Goal: Task Accomplishment & Management: Use online tool/utility

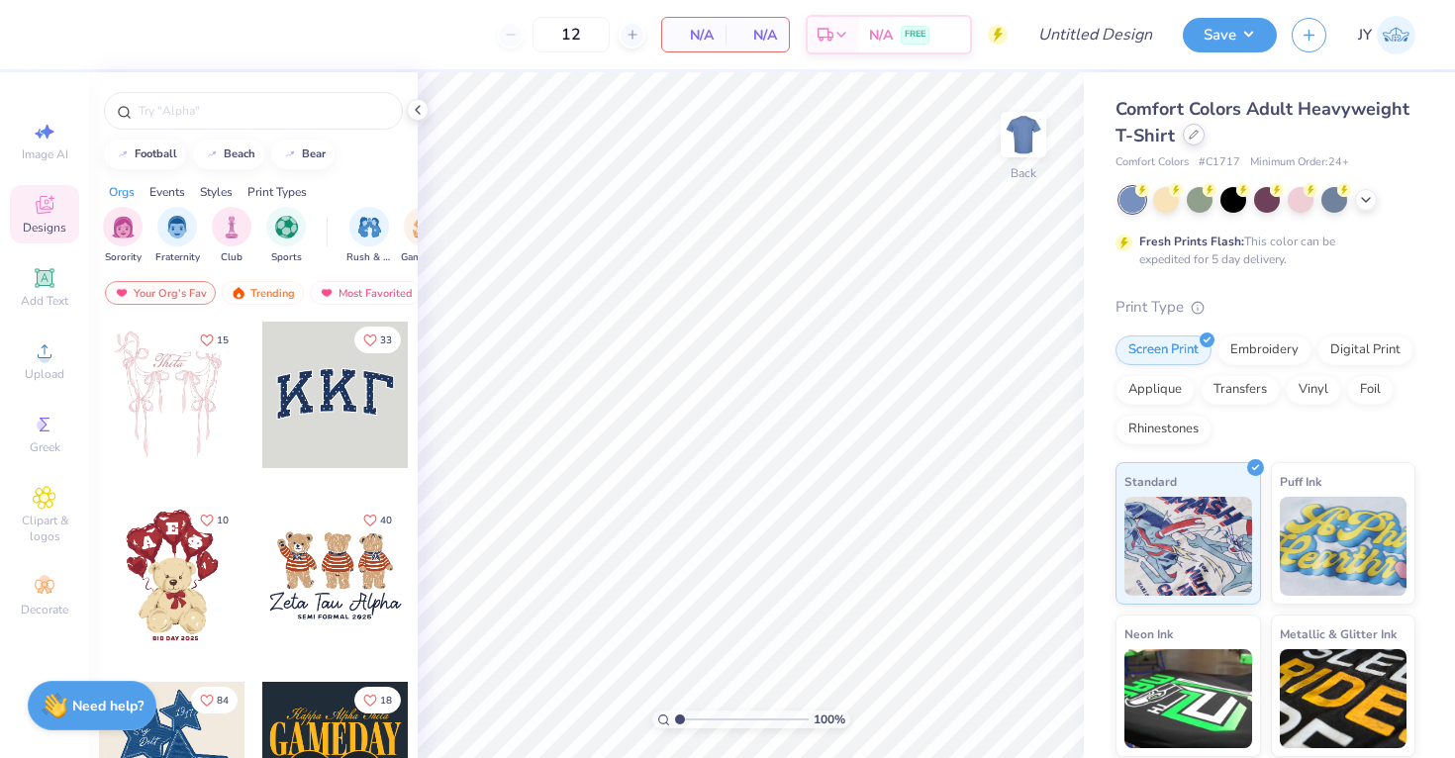
click at [1196, 137] on icon at bounding box center [1194, 135] width 10 height 10
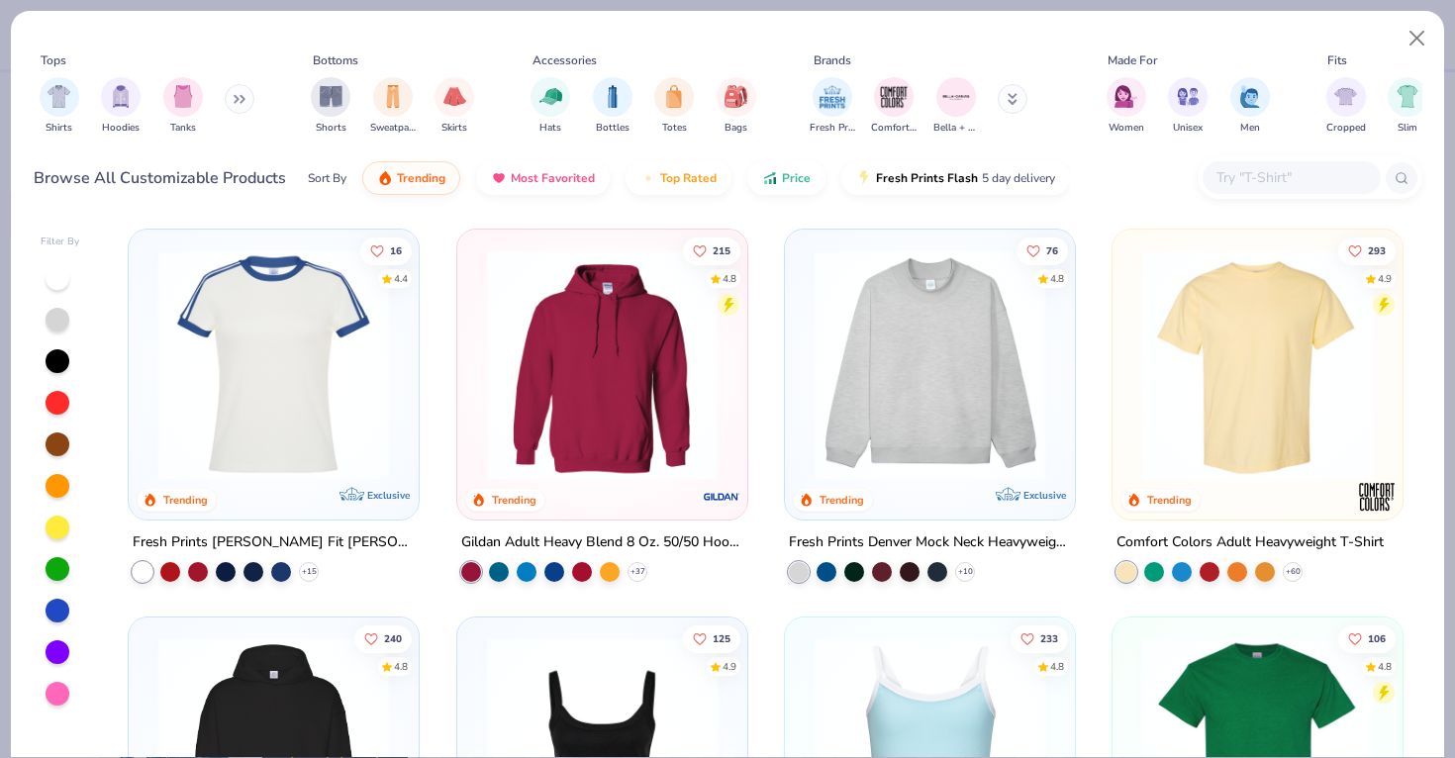
click at [239, 97] on icon at bounding box center [240, 99] width 12 height 10
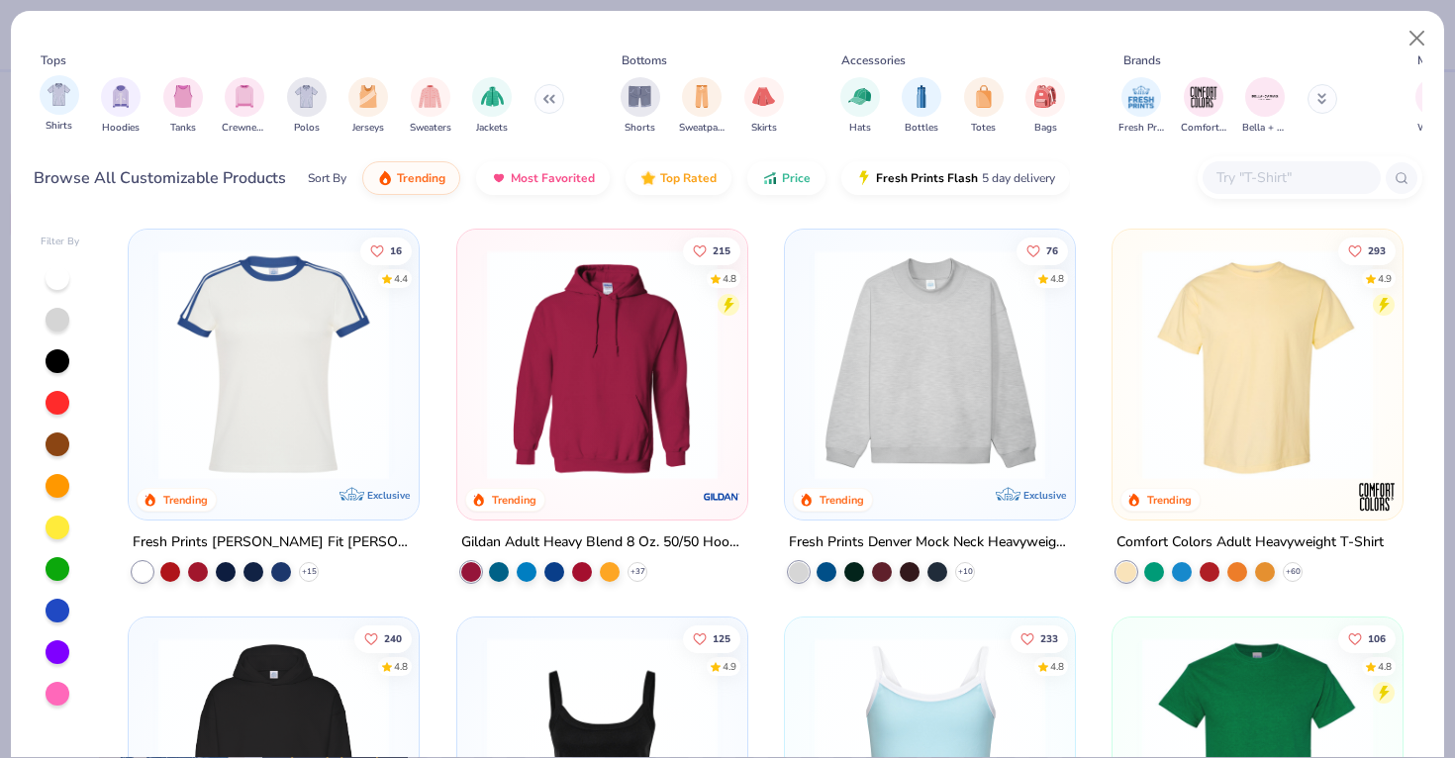
click at [73, 111] on div "Shirts" at bounding box center [60, 104] width 40 height 58
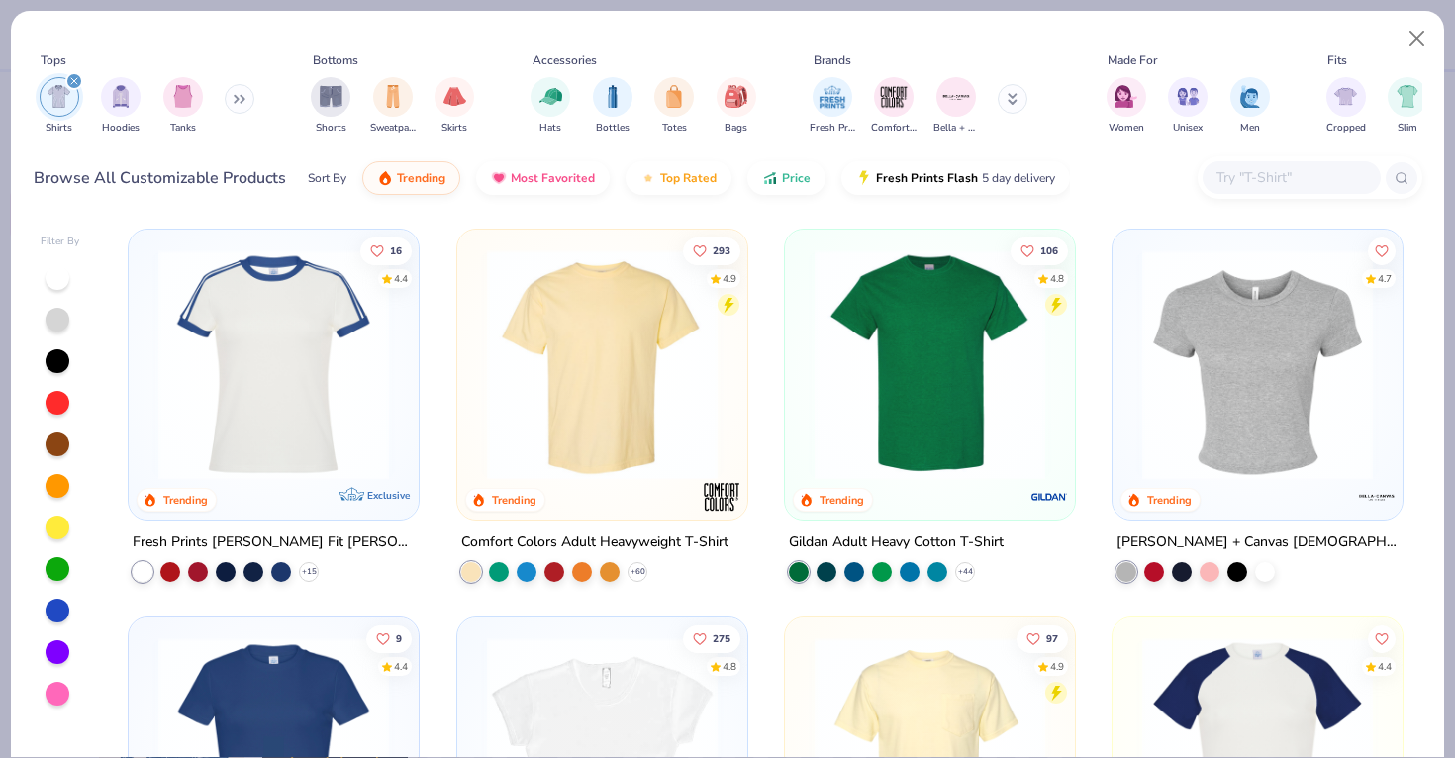
scroll to position [1, 0]
click at [668, 349] on img at bounding box center [601, 364] width 251 height 231
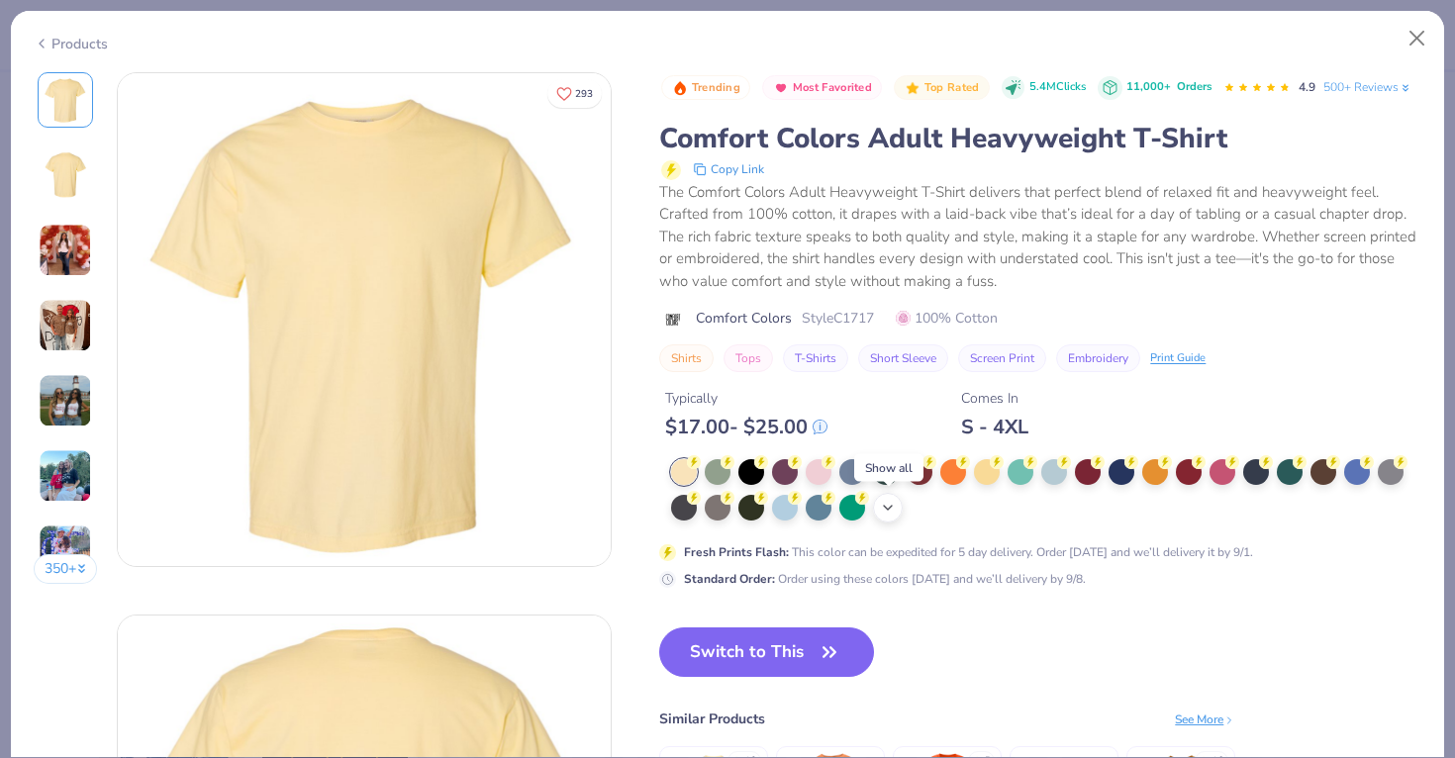
click at [882, 508] on icon at bounding box center [888, 508] width 16 height 16
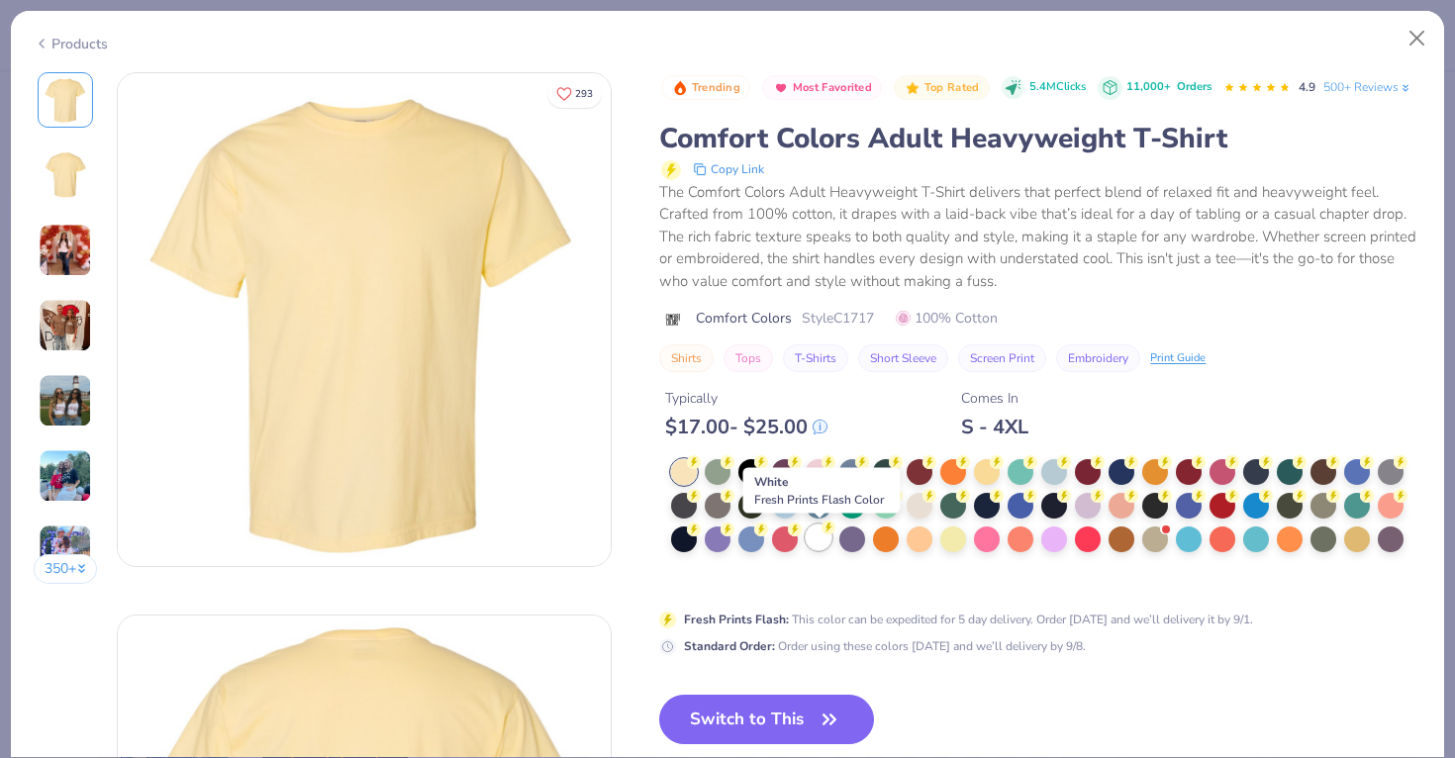
click at [812, 539] on div at bounding box center [819, 538] width 26 height 26
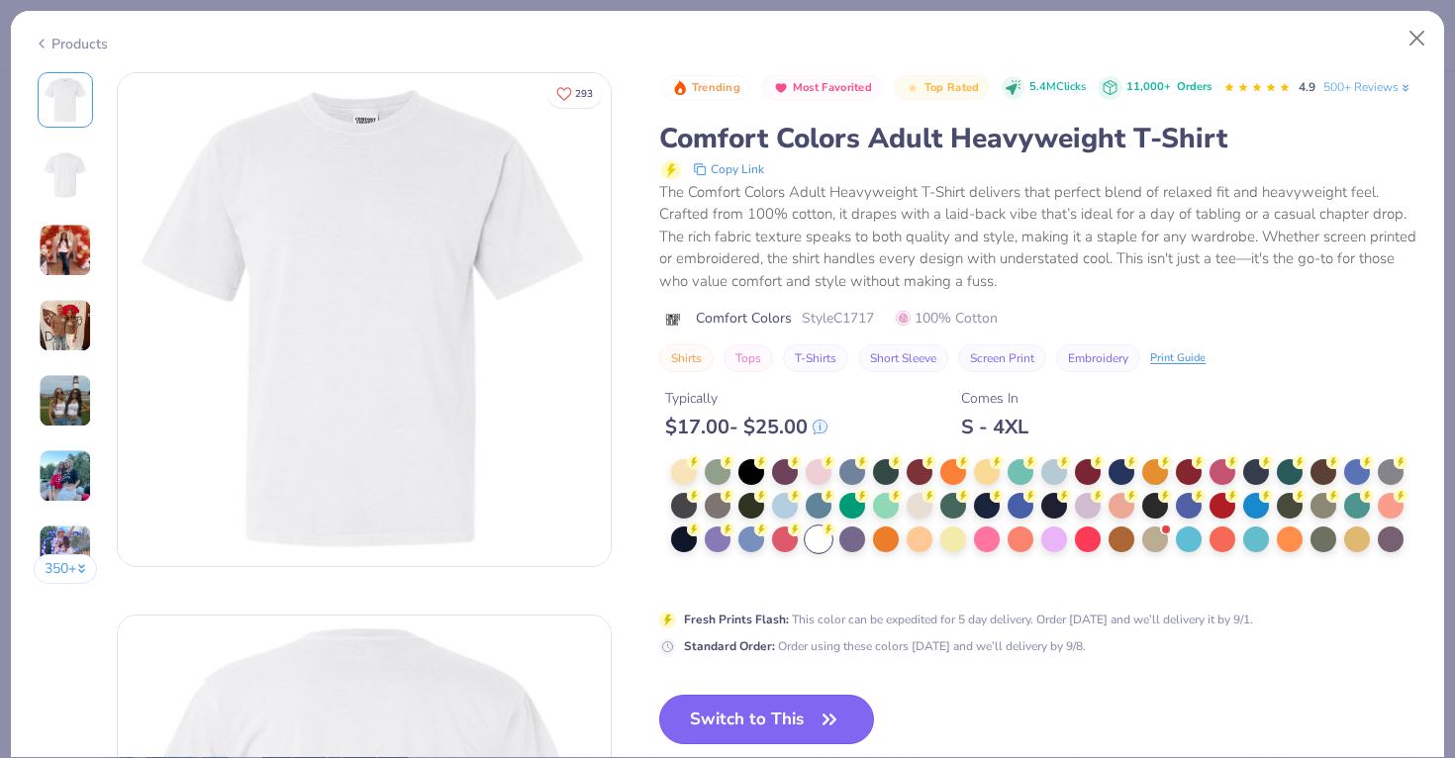
click at [797, 712] on button "Switch to This" at bounding box center [766, 720] width 215 height 50
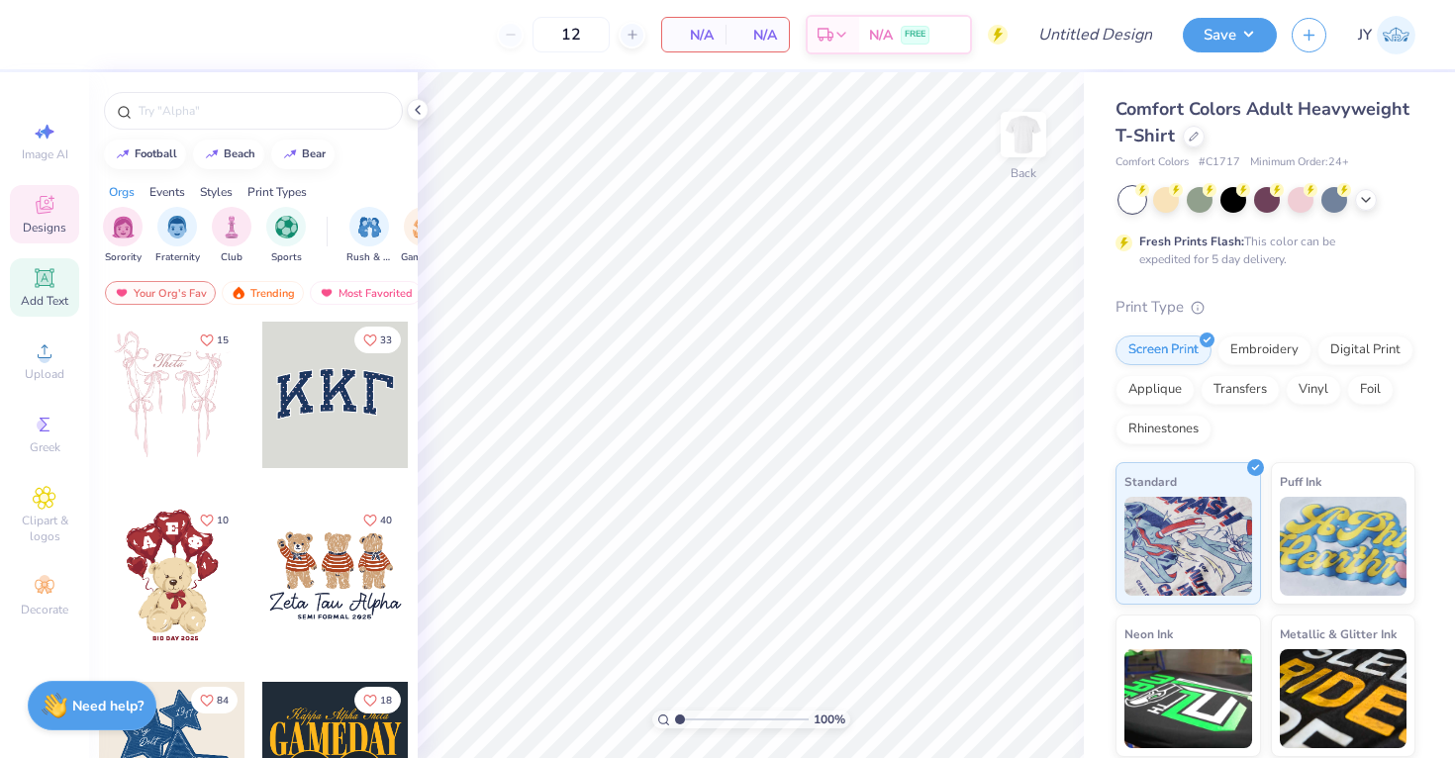
click at [56, 282] on div "Add Text" at bounding box center [44, 287] width 69 height 58
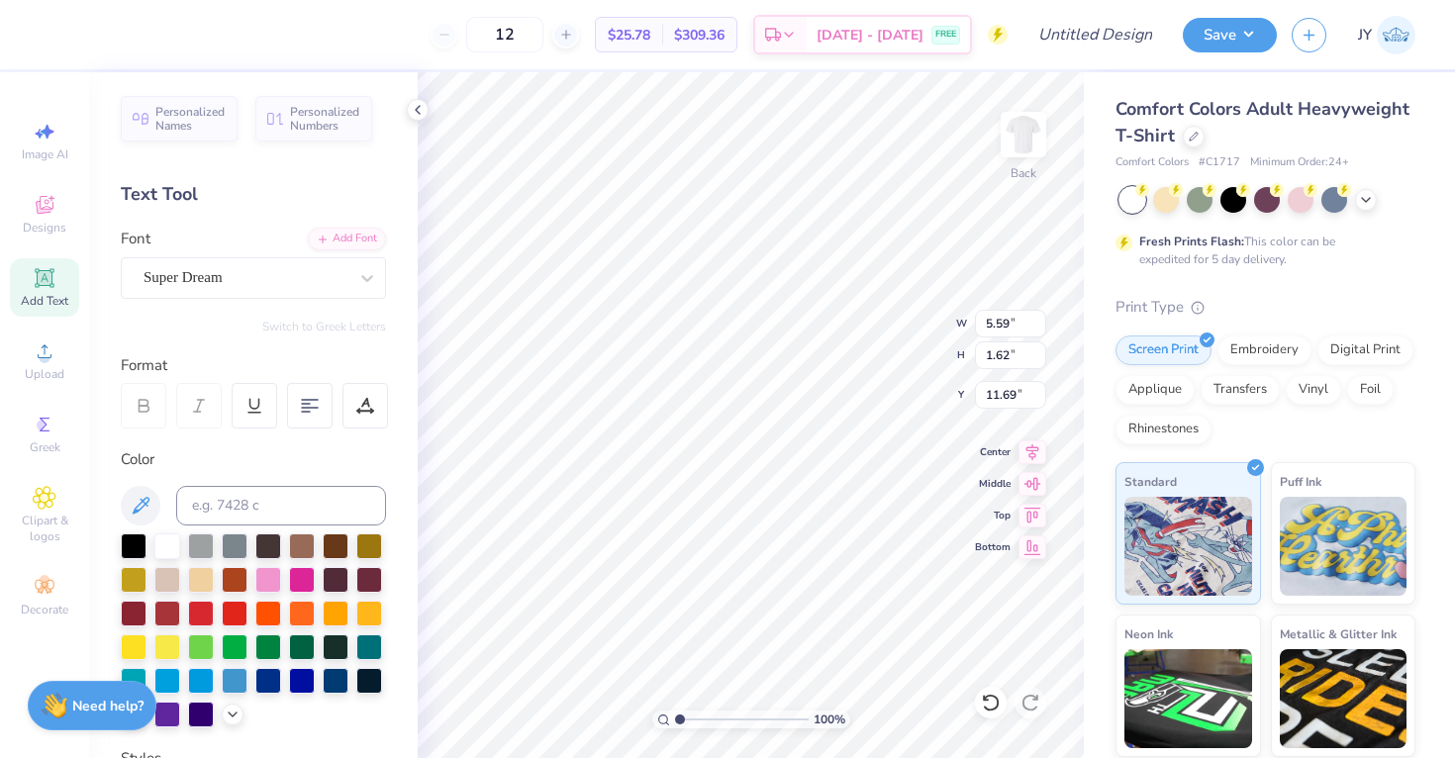
type textarea "E"
type textarea "Brothers"
click at [1013, 442] on div "Center" at bounding box center [1010, 450] width 71 height 24
type input "9.99"
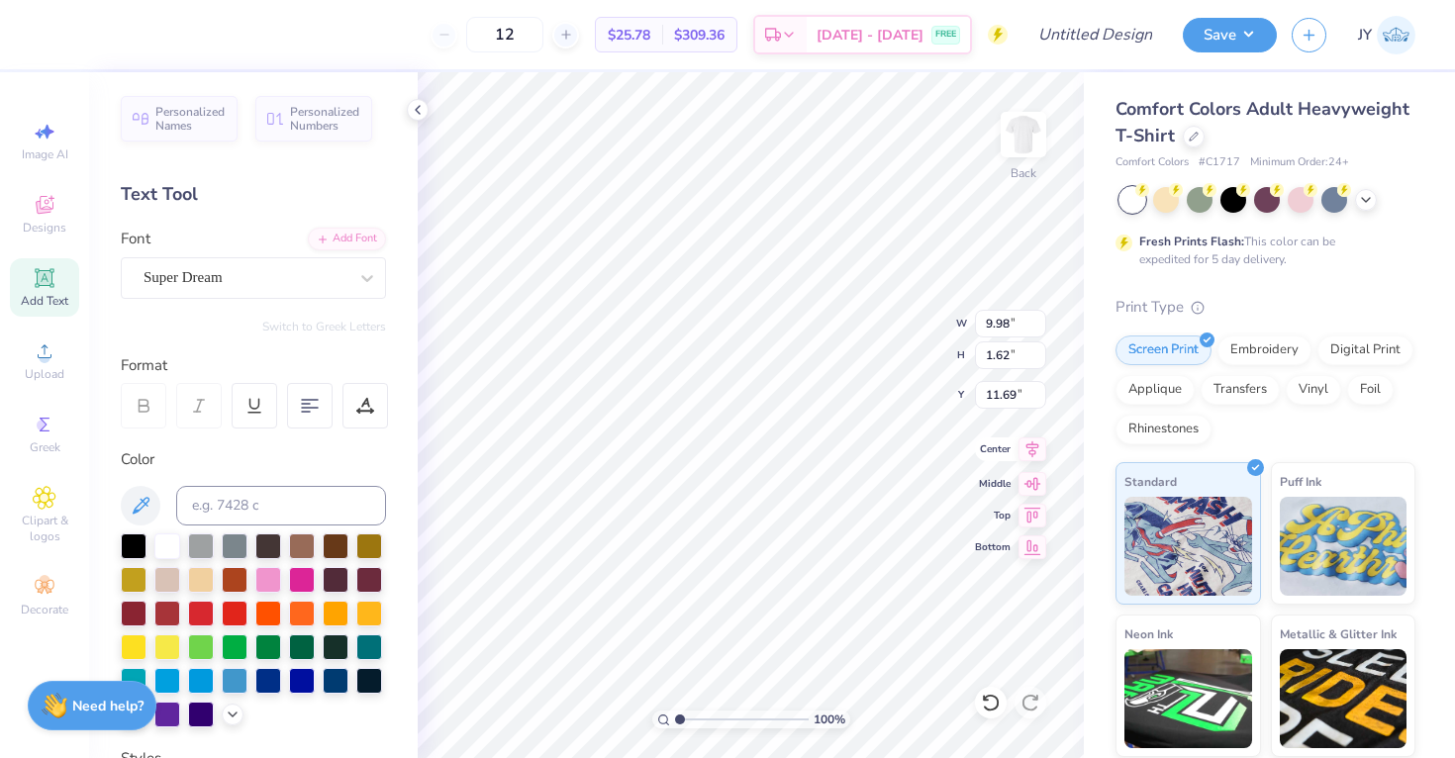
type input "1.65"
type input "4.44"
click at [130, 553] on div at bounding box center [134, 545] width 26 height 26
click at [1011, 143] on img at bounding box center [1023, 134] width 79 height 79
click at [62, 444] on div "Greek" at bounding box center [44, 434] width 69 height 58
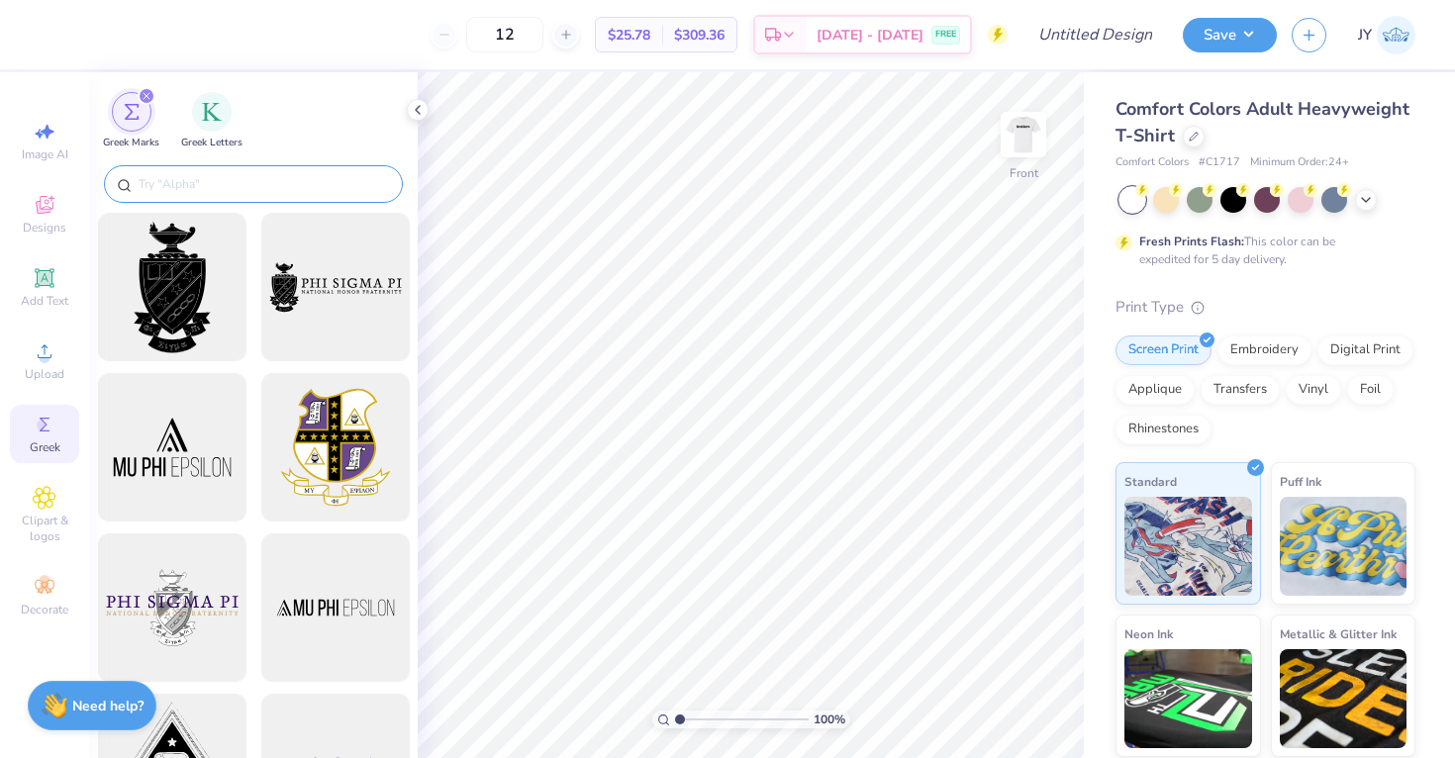
click at [248, 180] on input "text" at bounding box center [263, 184] width 253 height 20
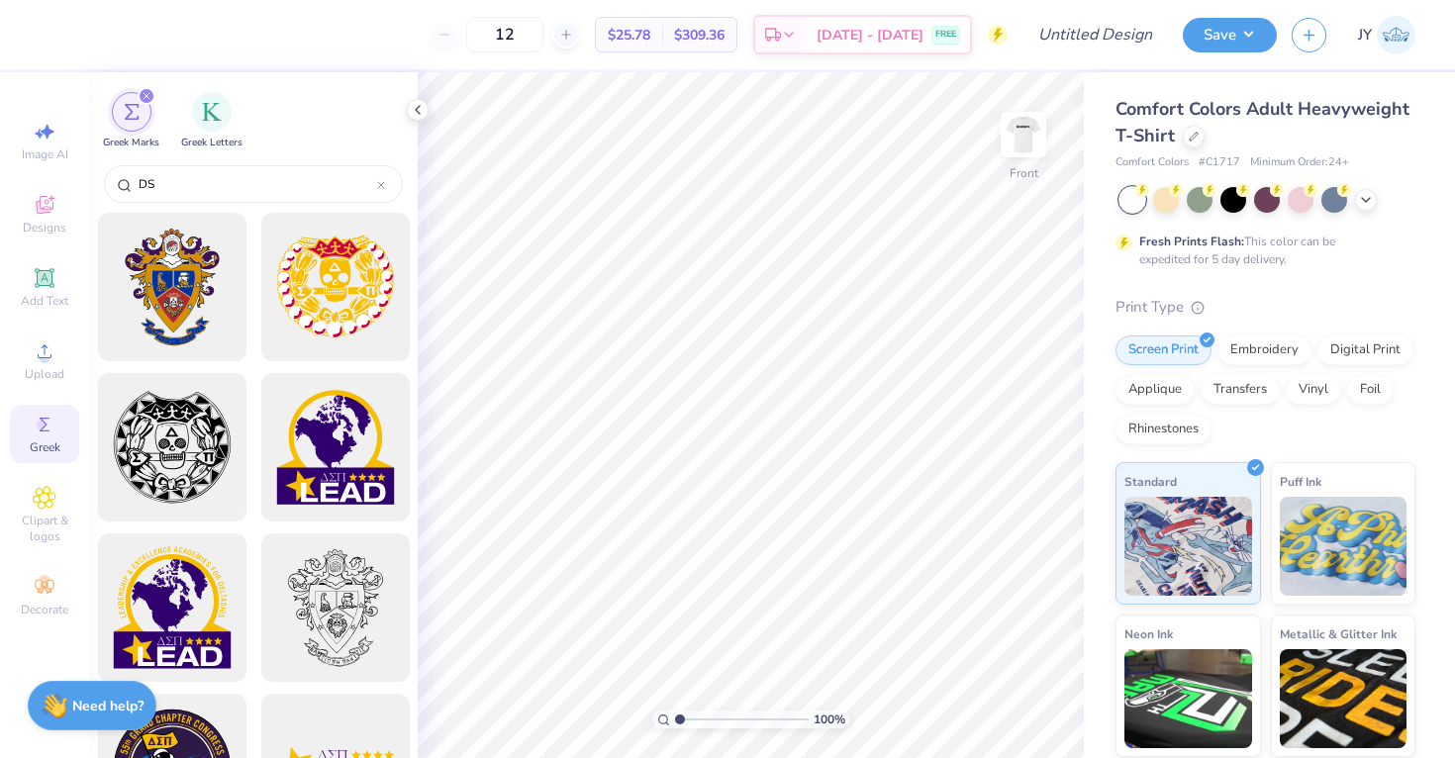
type input "D"
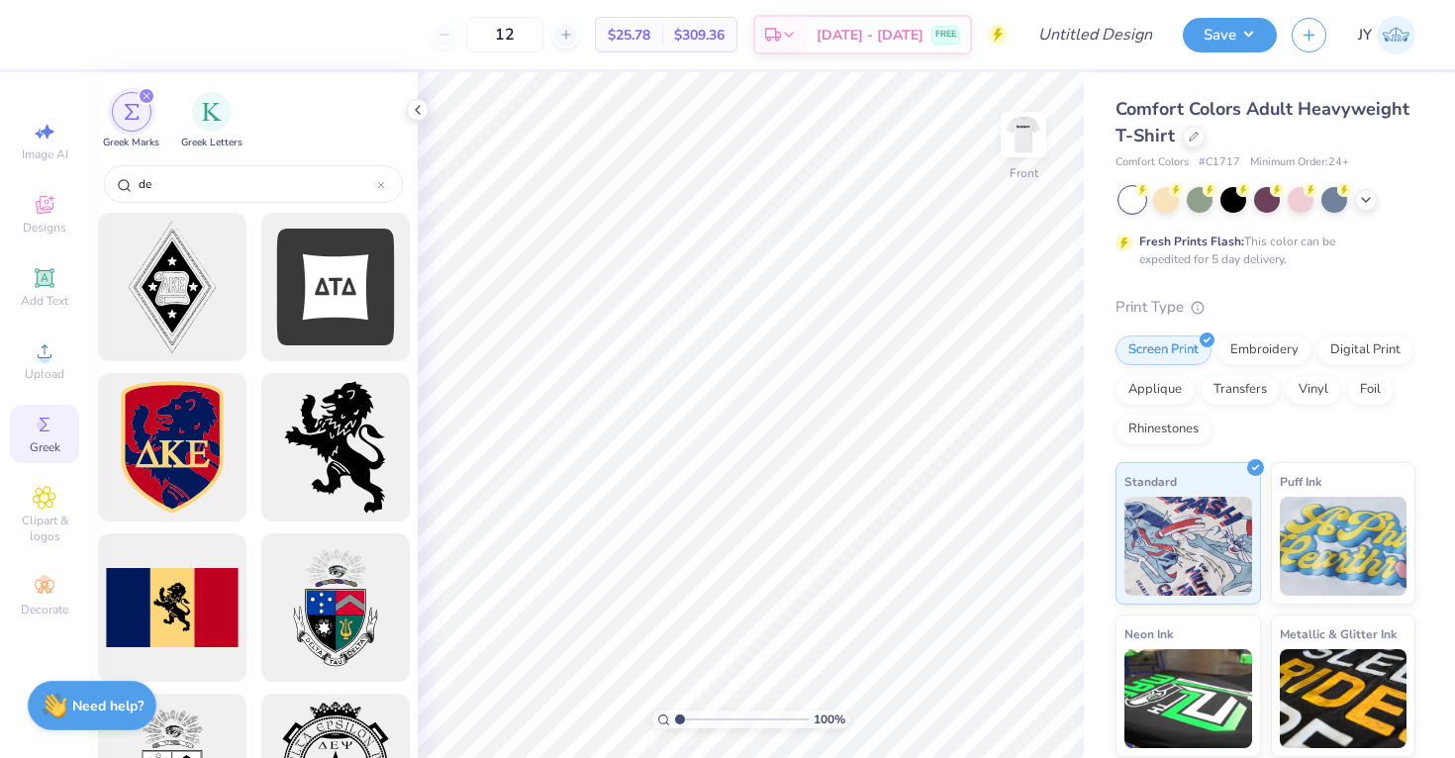
type input "d"
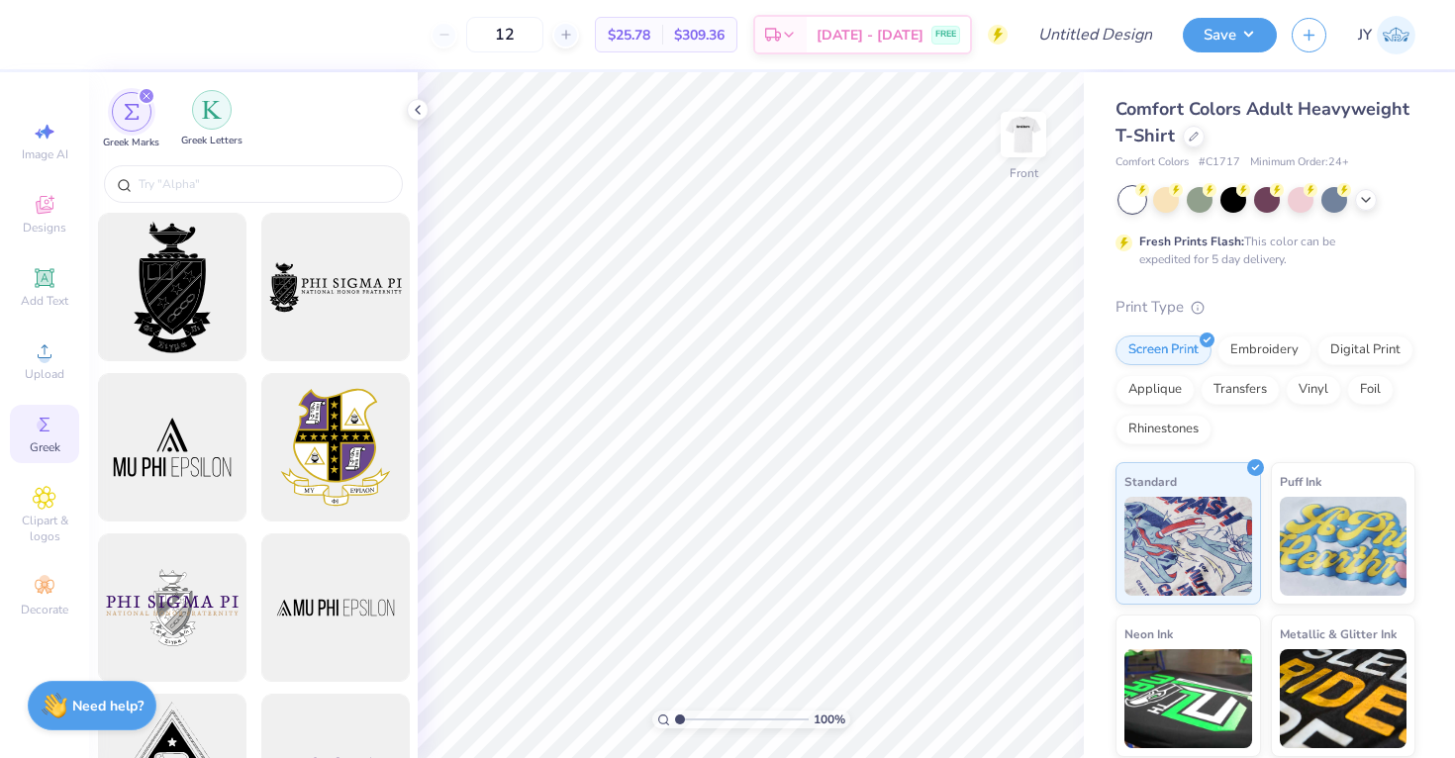
click at [202, 111] on img "filter for Greek Letters" at bounding box center [212, 110] width 20 height 20
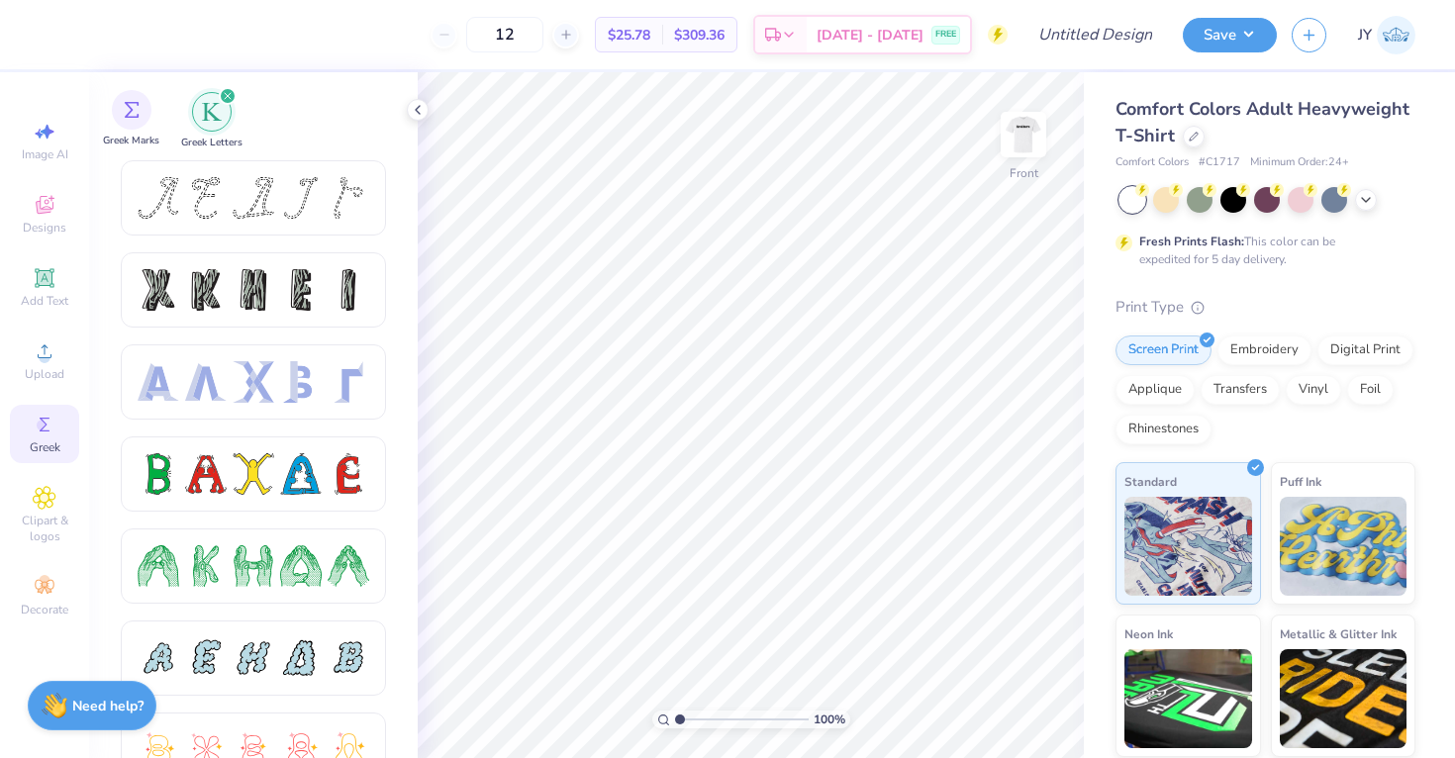
click at [140, 131] on div "Greek Marks" at bounding box center [131, 119] width 56 height 58
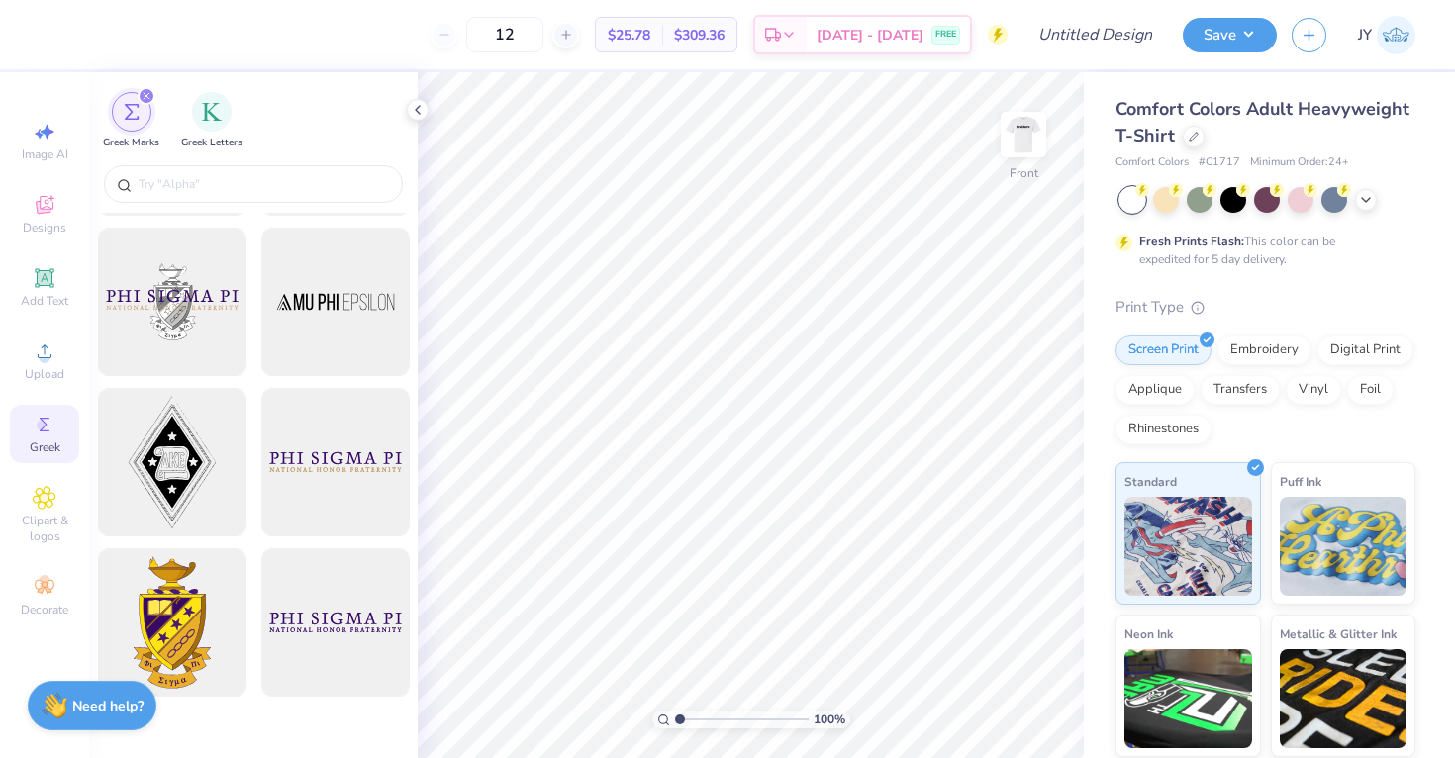
scroll to position [0, 0]
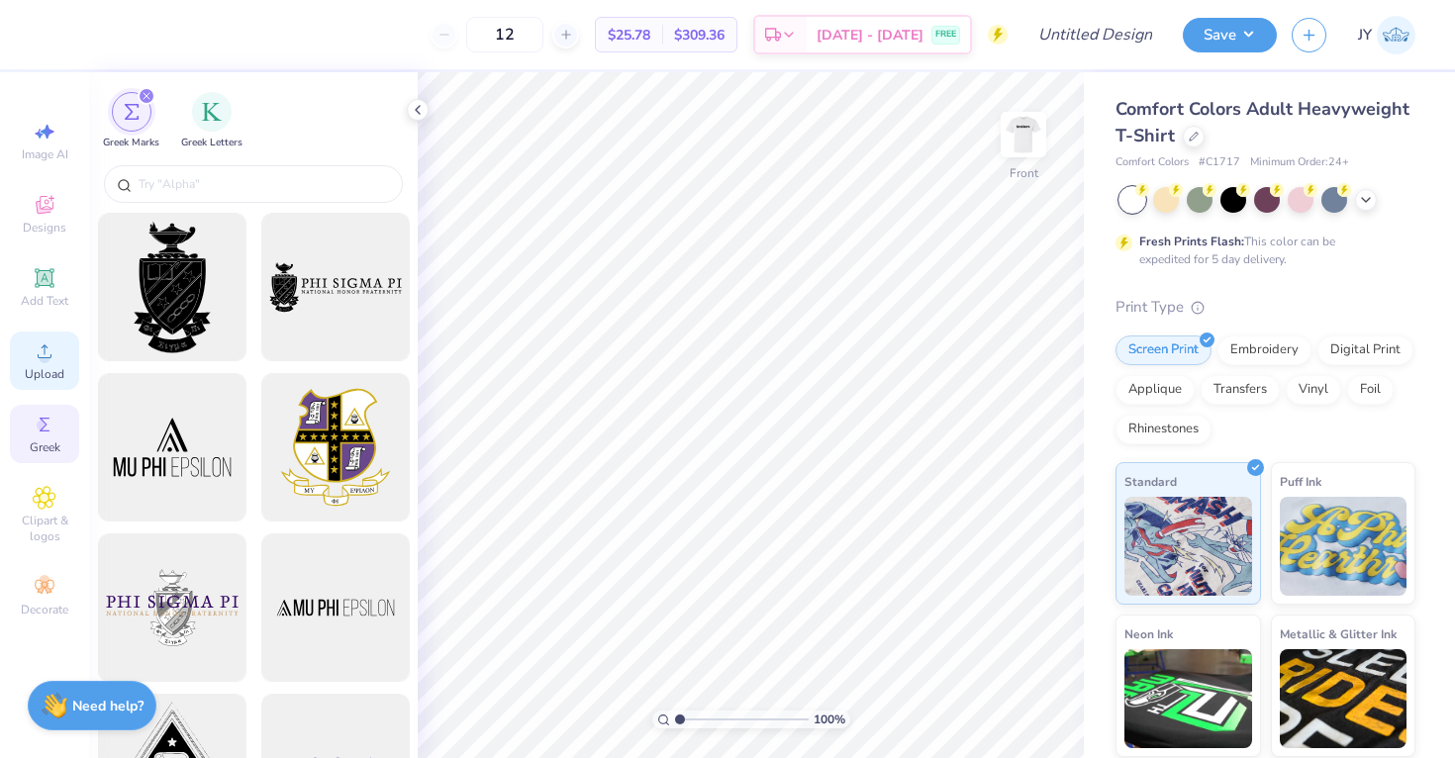
click at [56, 364] on div "Upload" at bounding box center [44, 361] width 69 height 58
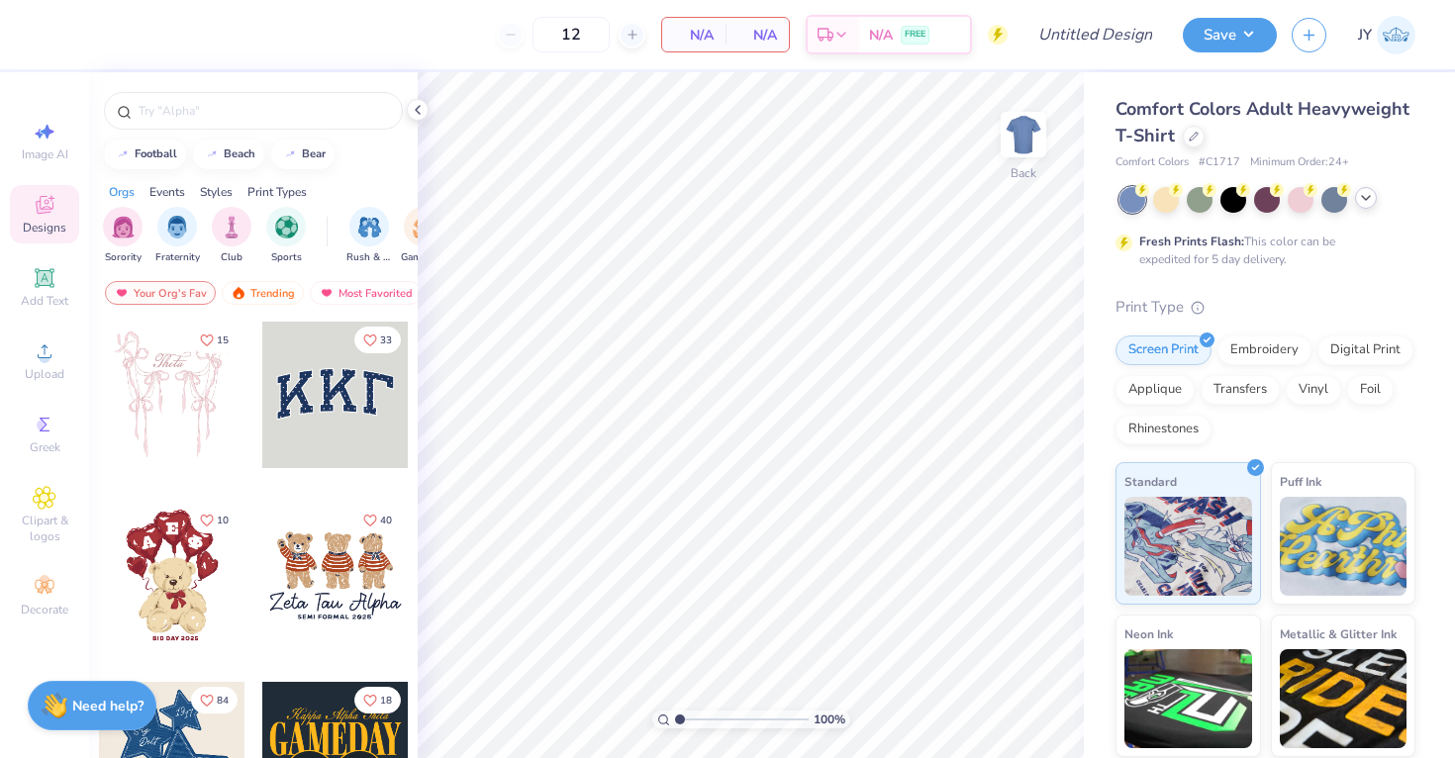
click at [1369, 198] on icon at bounding box center [1366, 198] width 16 height 16
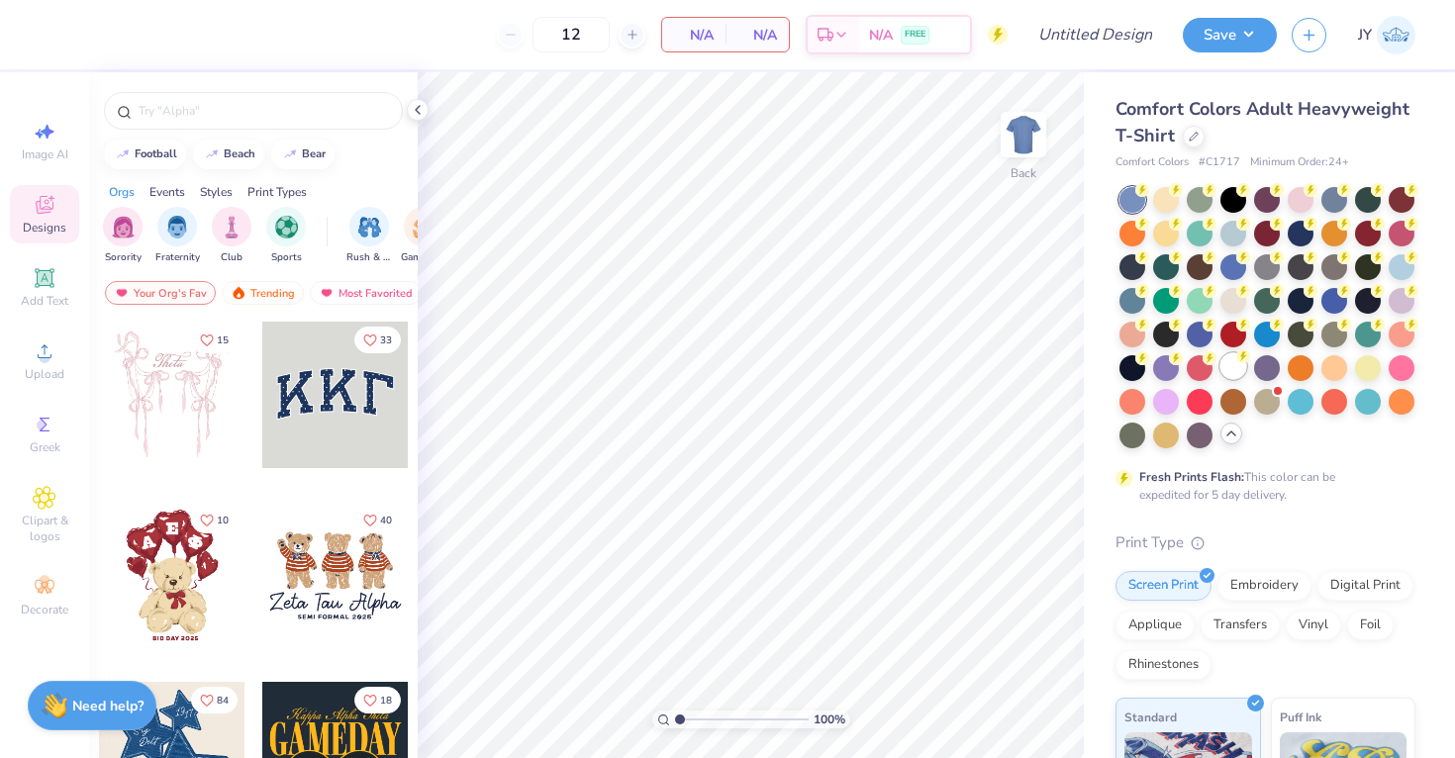
click at [1232, 369] on div at bounding box center [1234, 366] width 26 height 26
click at [1137, 198] on div at bounding box center [1133, 200] width 26 height 26
click at [1132, 196] on div at bounding box center [1133, 200] width 26 height 26
click at [66, 278] on div "Add Text" at bounding box center [44, 287] width 69 height 58
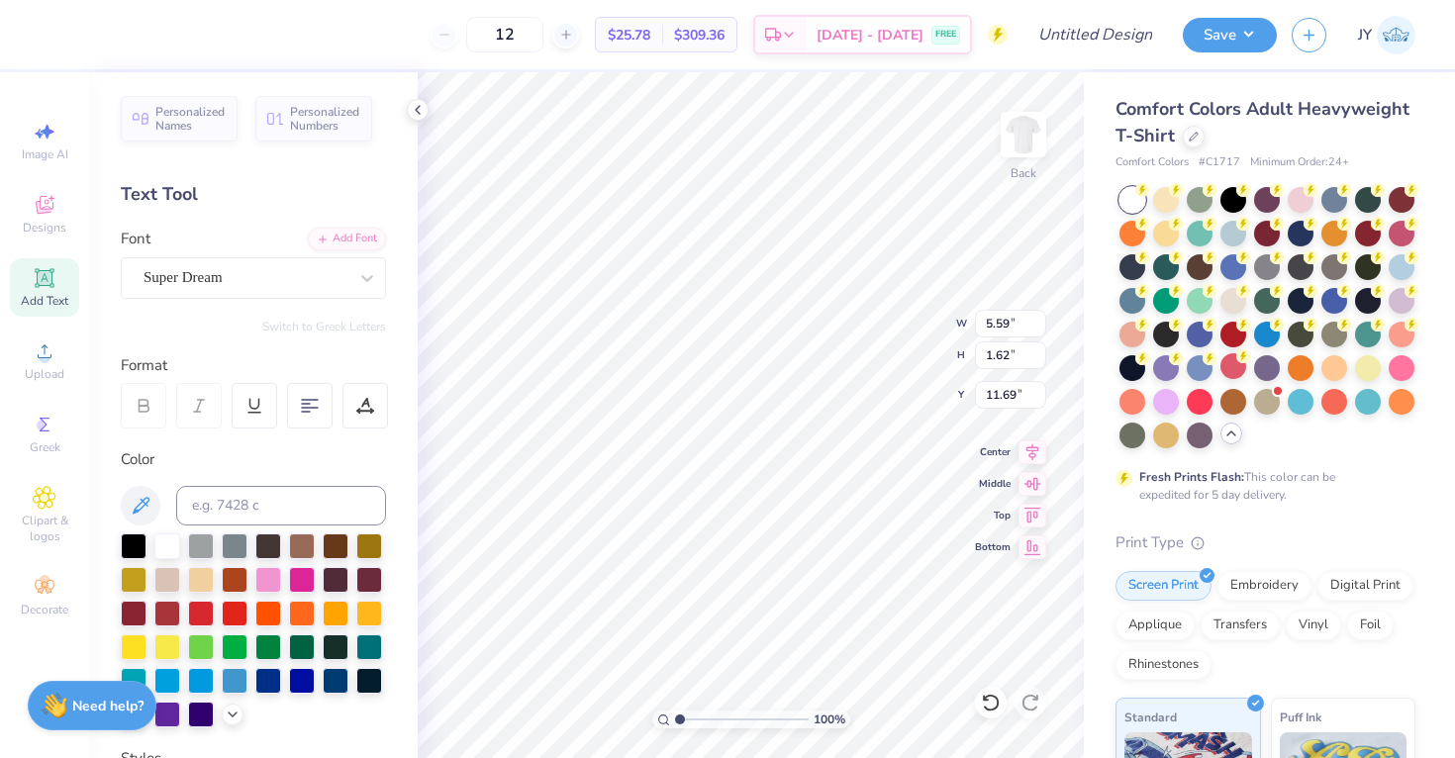
type textarea "T"
type textarea "Brothers"
click at [138, 538] on div at bounding box center [134, 545] width 26 height 26
type input "4.12"
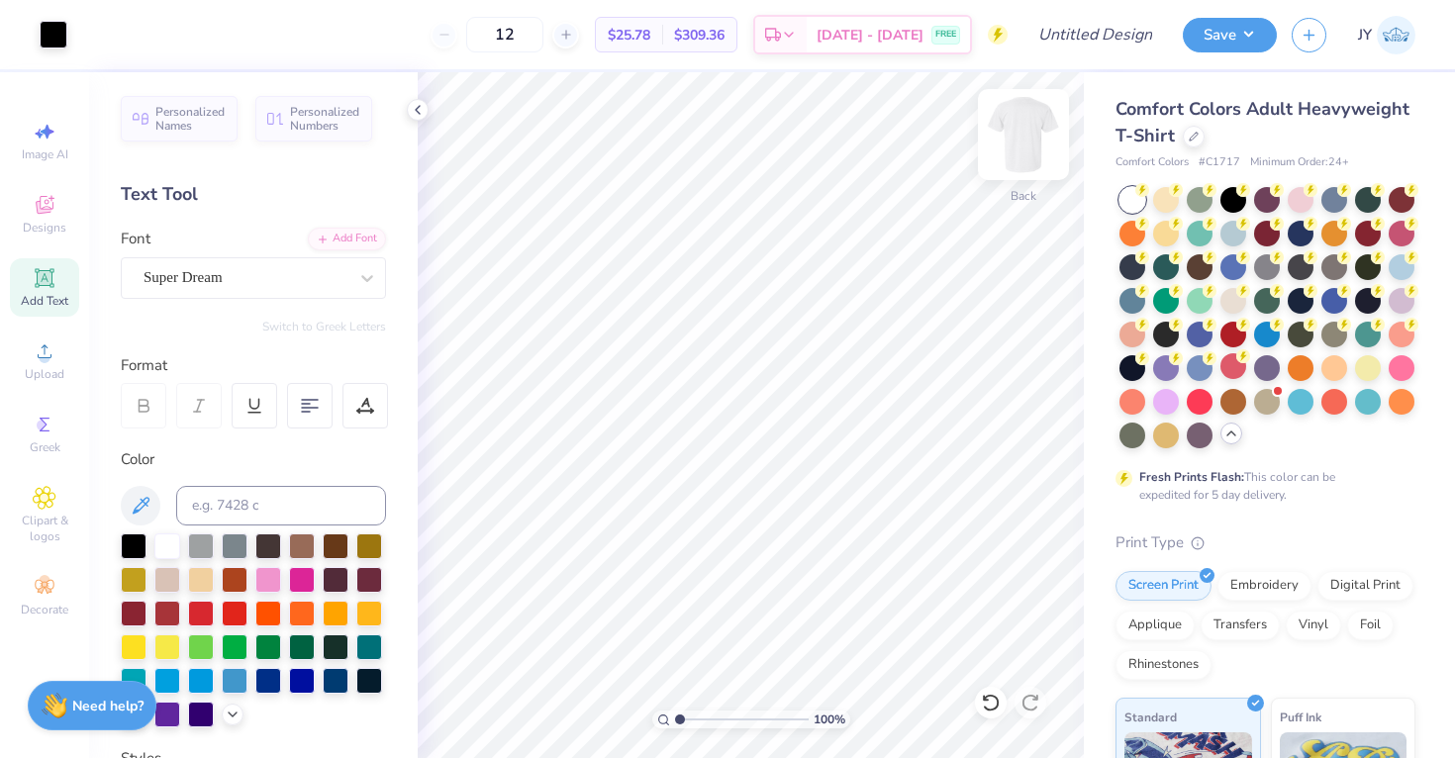
click at [1036, 139] on img at bounding box center [1023, 134] width 79 height 79
click at [65, 354] on div "Upload" at bounding box center [44, 361] width 69 height 58
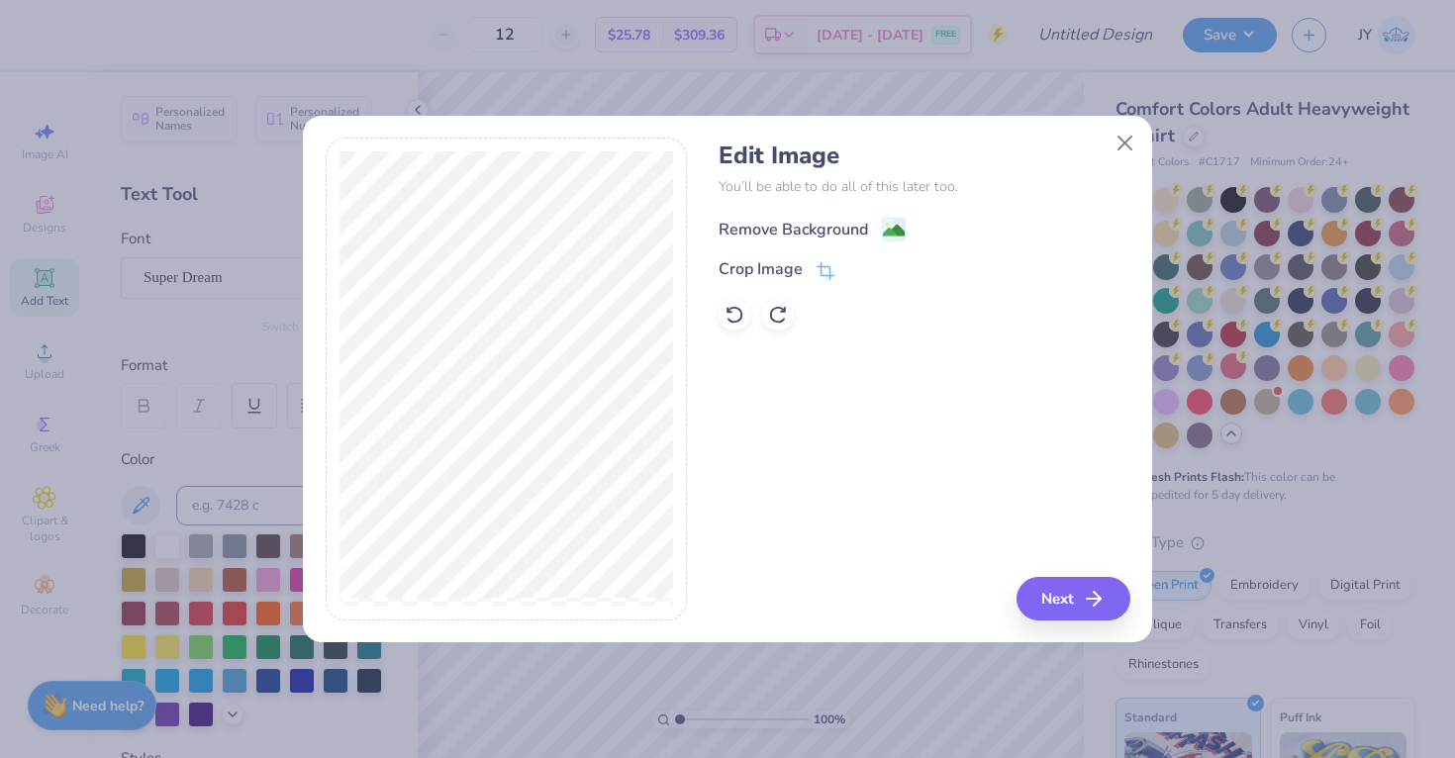
click at [889, 231] on image at bounding box center [894, 231] width 22 height 22
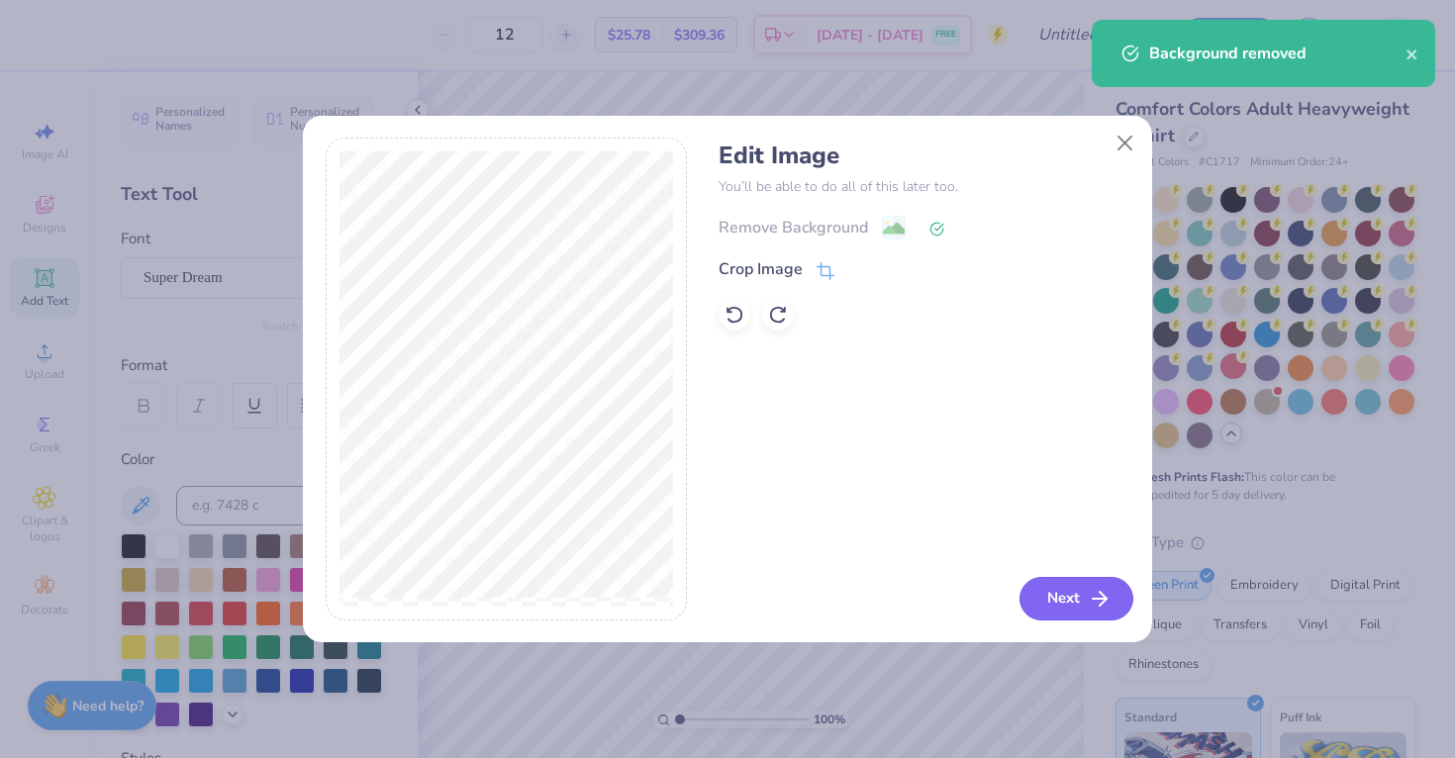
click at [1057, 603] on button "Next" at bounding box center [1077, 599] width 114 height 44
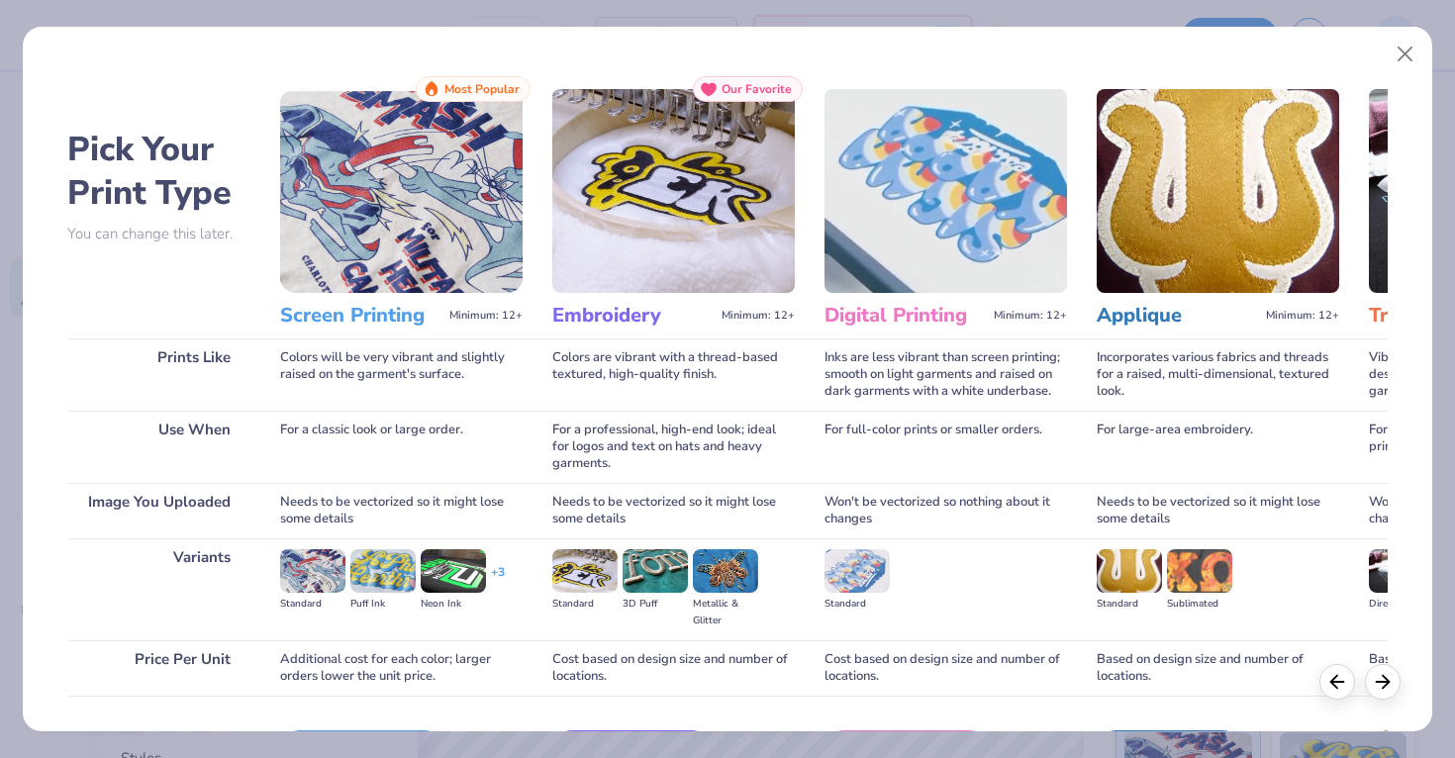
click at [441, 240] on img at bounding box center [401, 191] width 243 height 204
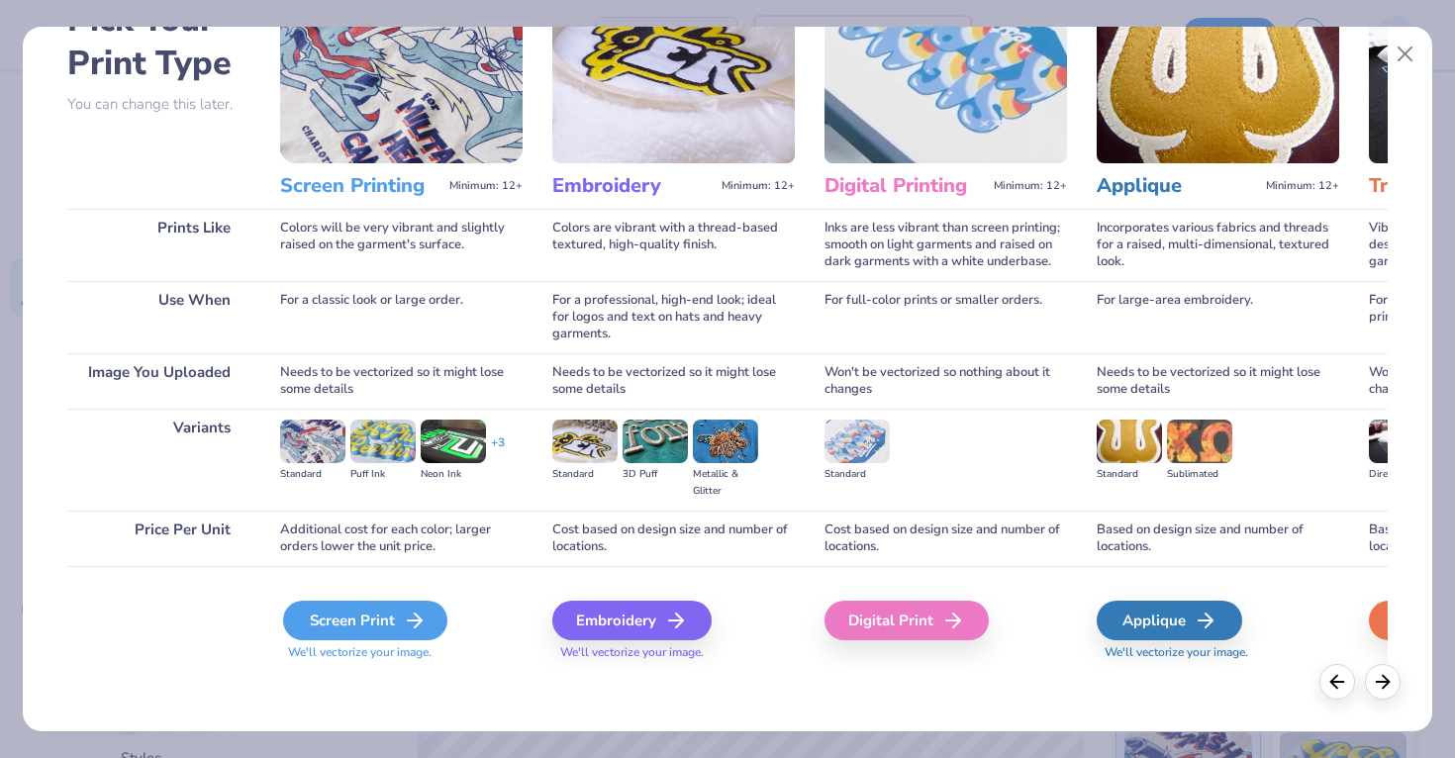
click at [416, 617] on polyline at bounding box center [418, 621] width 7 height 14
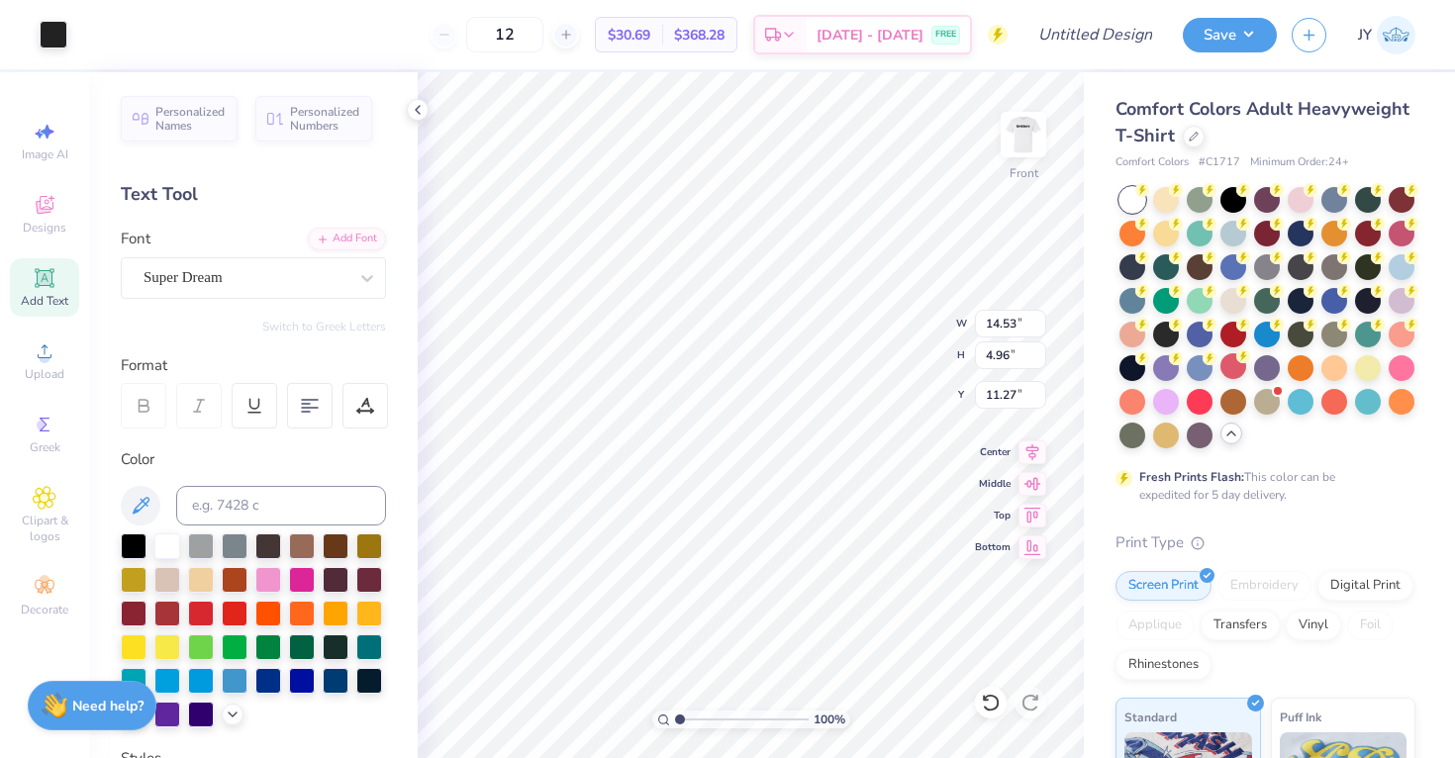
type input "3.75"
click at [1036, 137] on img at bounding box center [1023, 134] width 79 height 79
click at [33, 385] on div "Upload" at bounding box center [44, 361] width 69 height 58
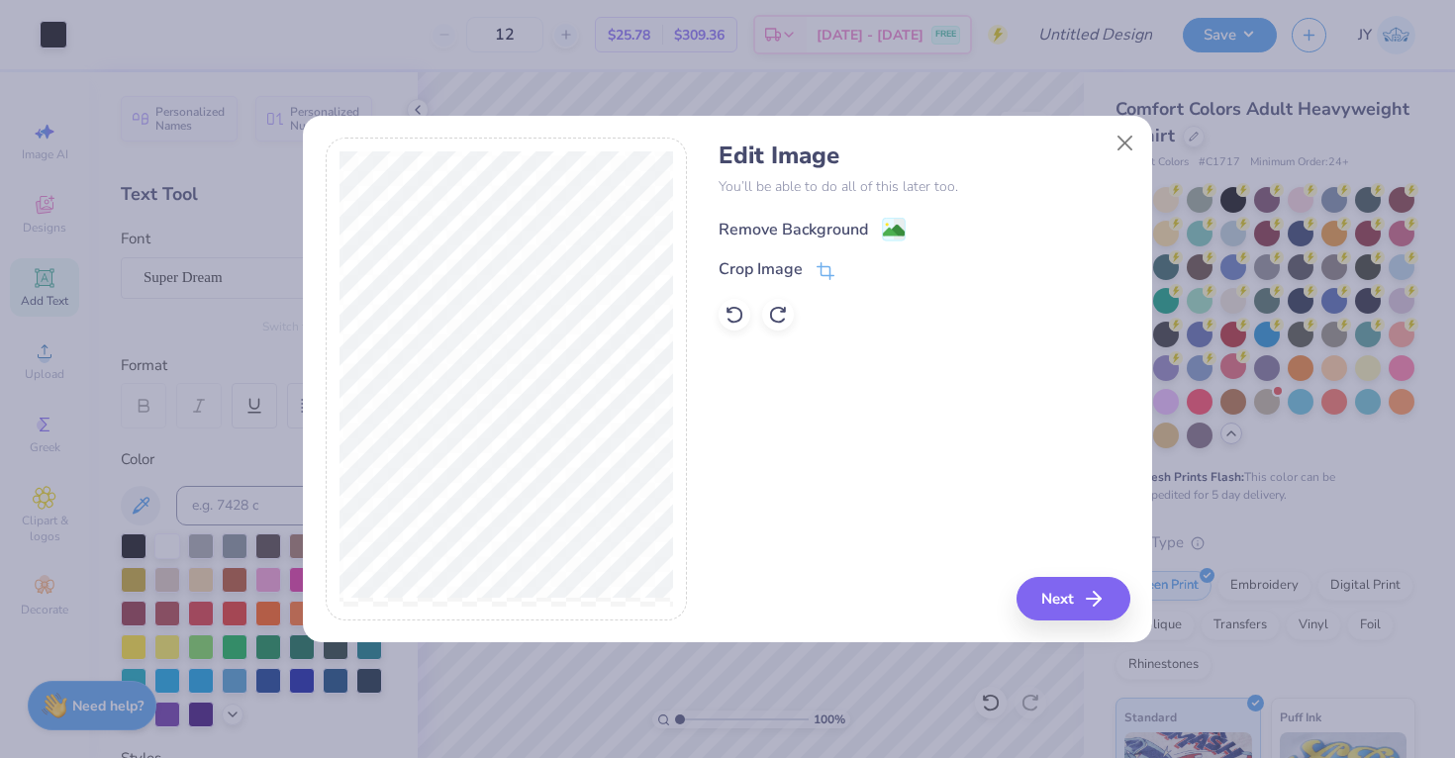
click at [879, 222] on div "Remove Background" at bounding box center [812, 229] width 187 height 25
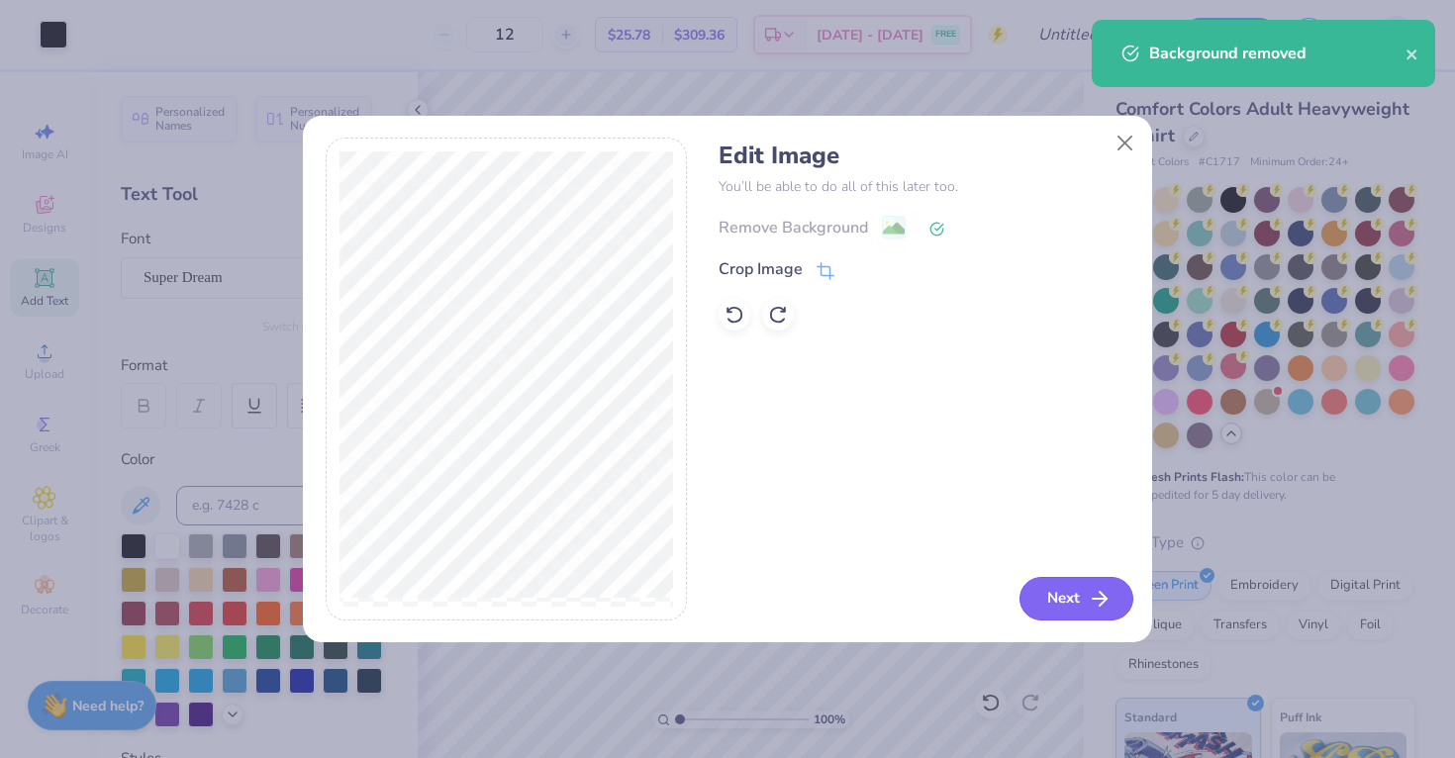
click at [1082, 599] on button "Next" at bounding box center [1077, 599] width 114 height 44
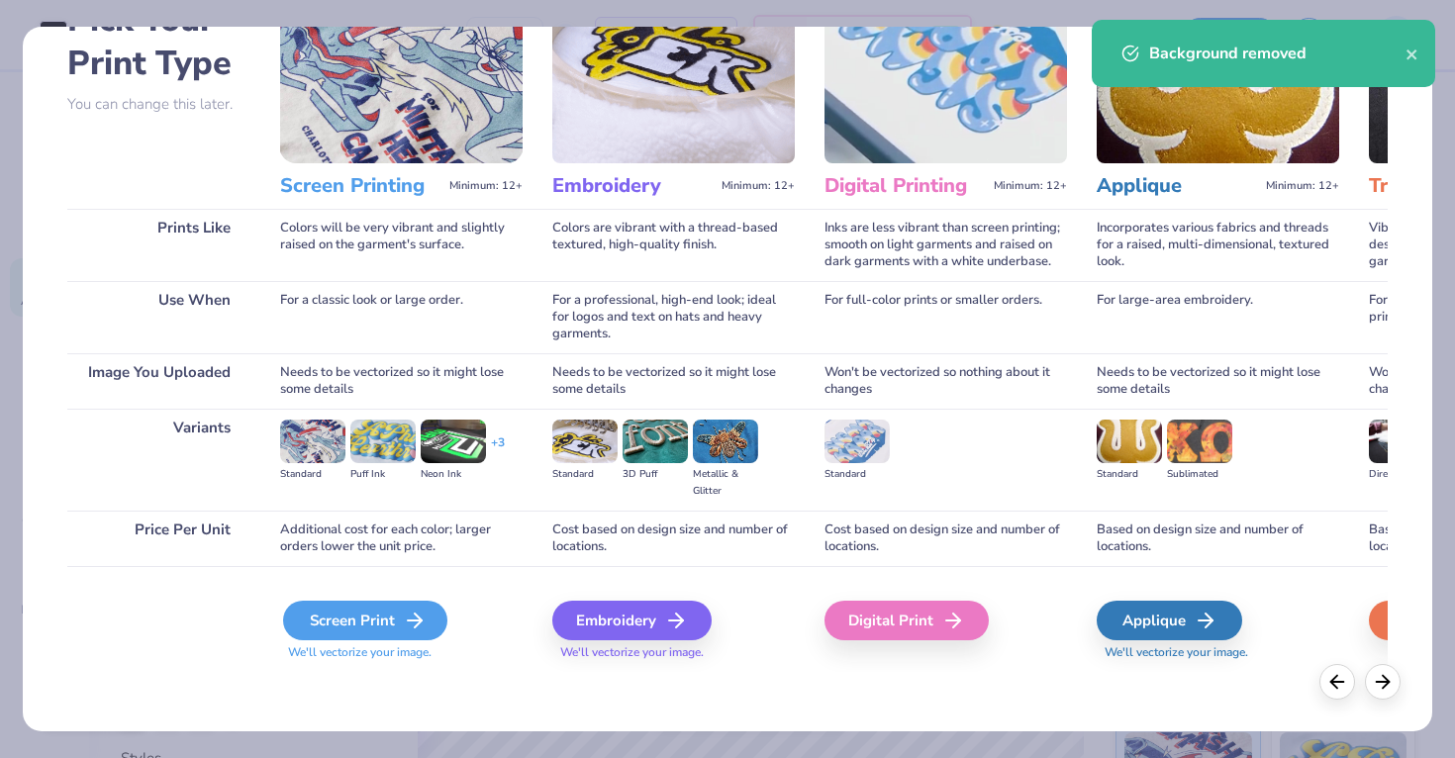
click at [417, 615] on icon at bounding box center [415, 621] width 24 height 24
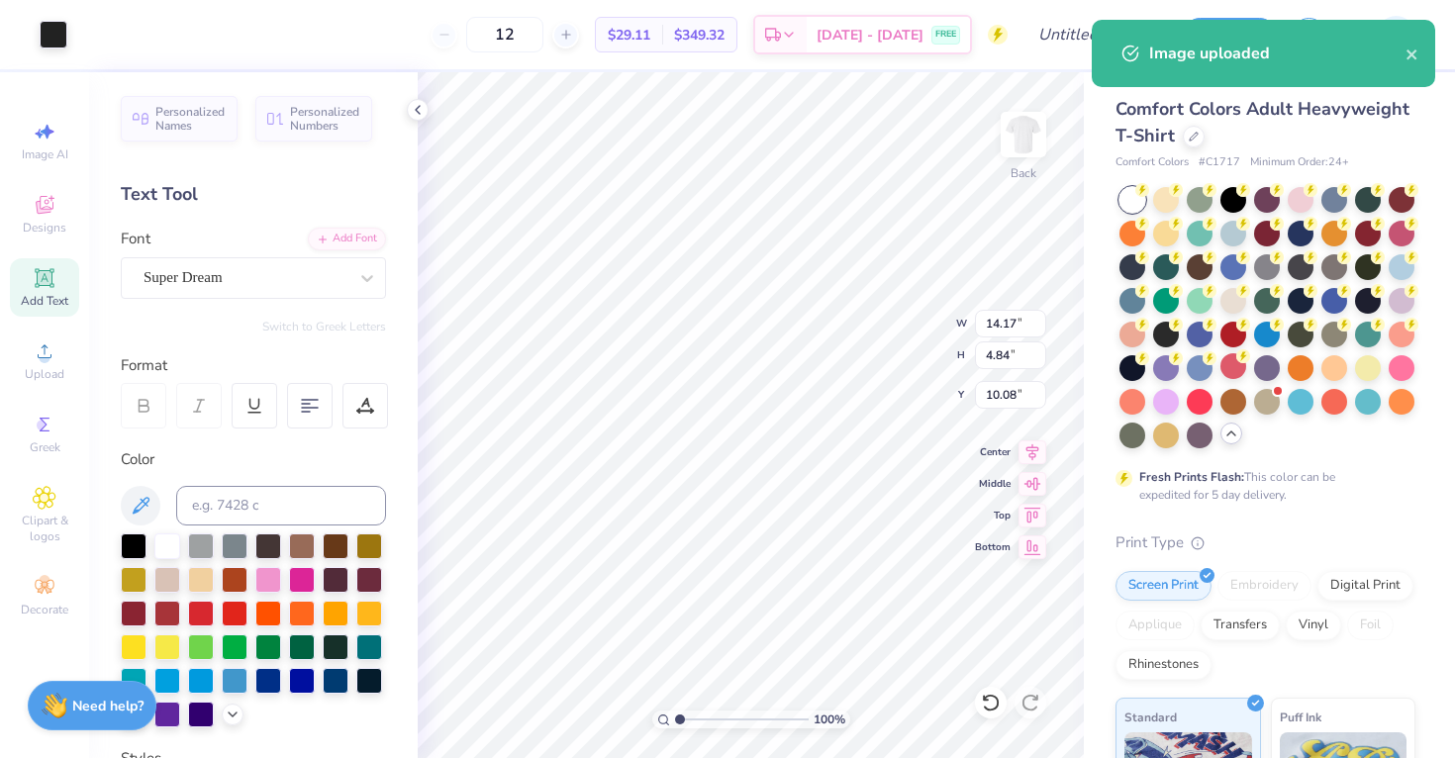
type input "9.39"
type input "3.20"
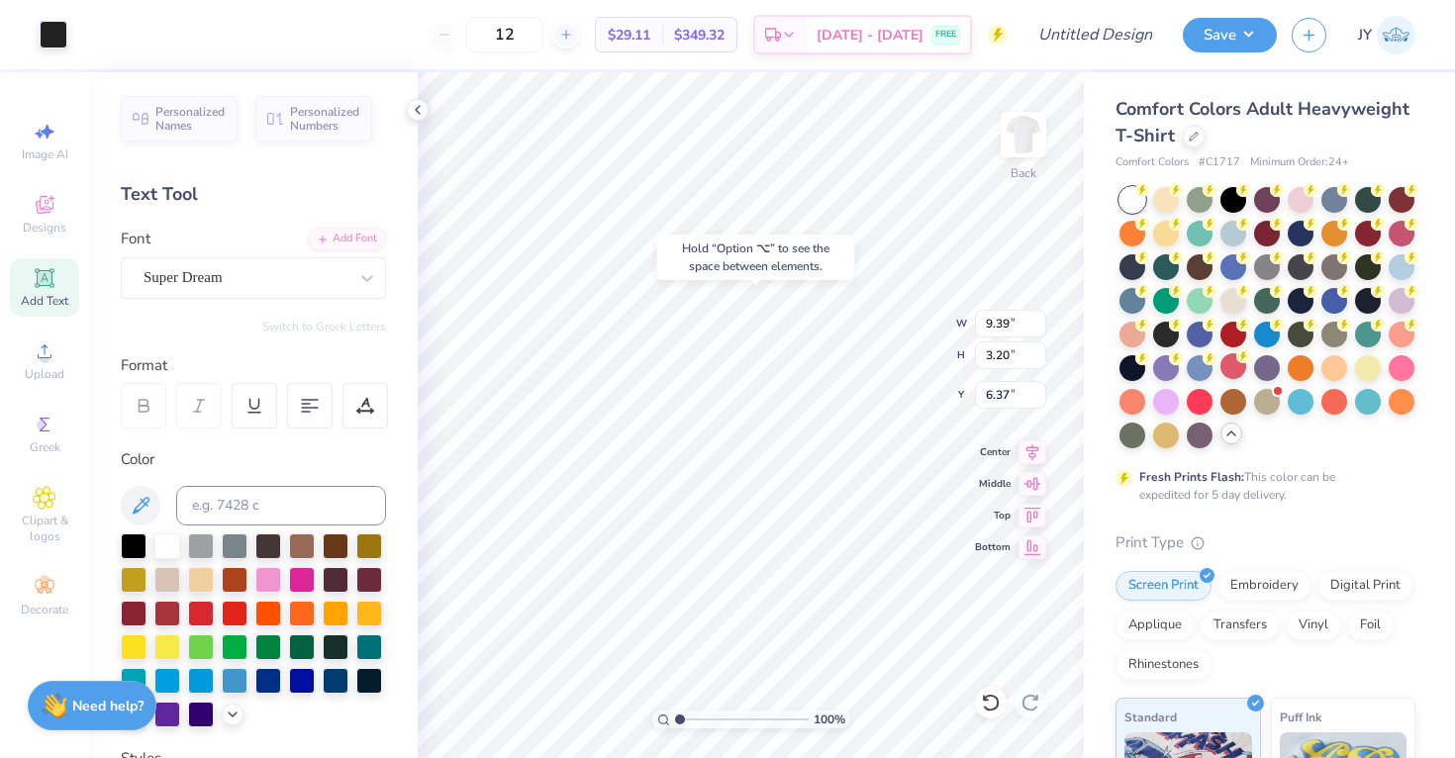
type input "6.37"
type input "7.47"
type input "2.55"
type input "6.34"
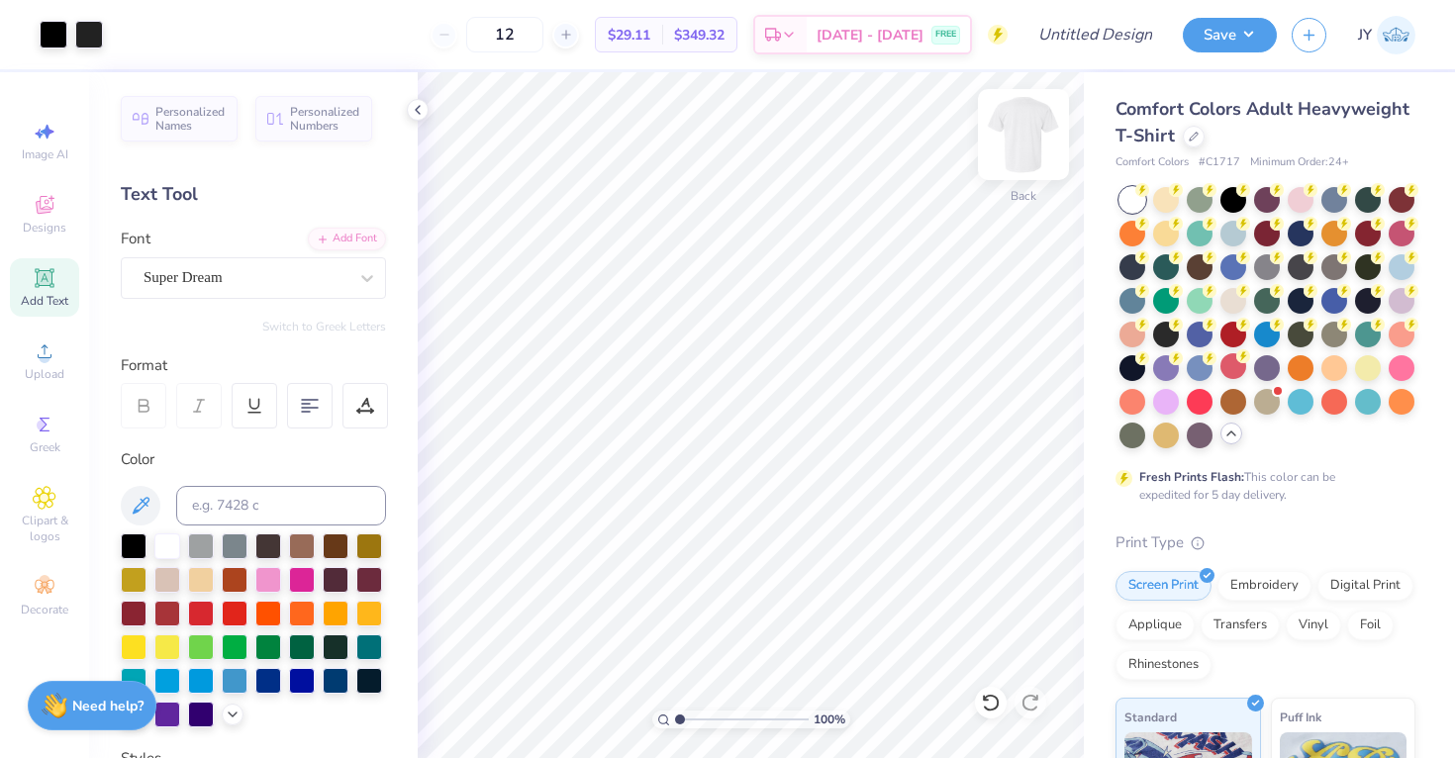
click at [1017, 148] on img at bounding box center [1023, 134] width 79 height 79
click at [44, 338] on div "Upload" at bounding box center [44, 361] width 69 height 58
click at [45, 277] on icon at bounding box center [44, 277] width 15 height 15
type textarea "DST Charity Bash"
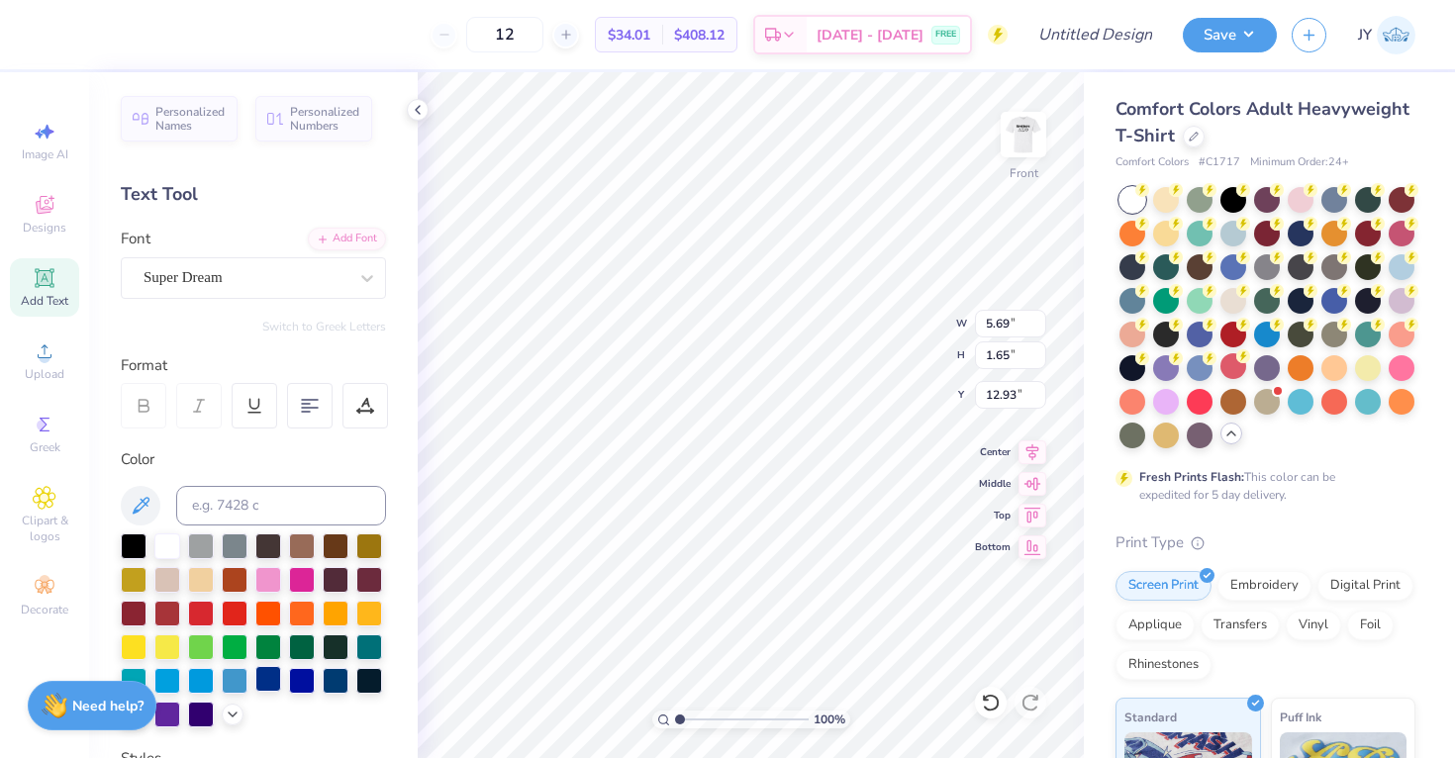
click at [275, 676] on div at bounding box center [268, 679] width 26 height 26
click at [304, 676] on div at bounding box center [302, 679] width 26 height 26
click at [336, 679] on div at bounding box center [336, 679] width 26 height 26
click at [306, 678] on div at bounding box center [302, 679] width 26 height 26
click at [272, 677] on div at bounding box center [268, 679] width 26 height 26
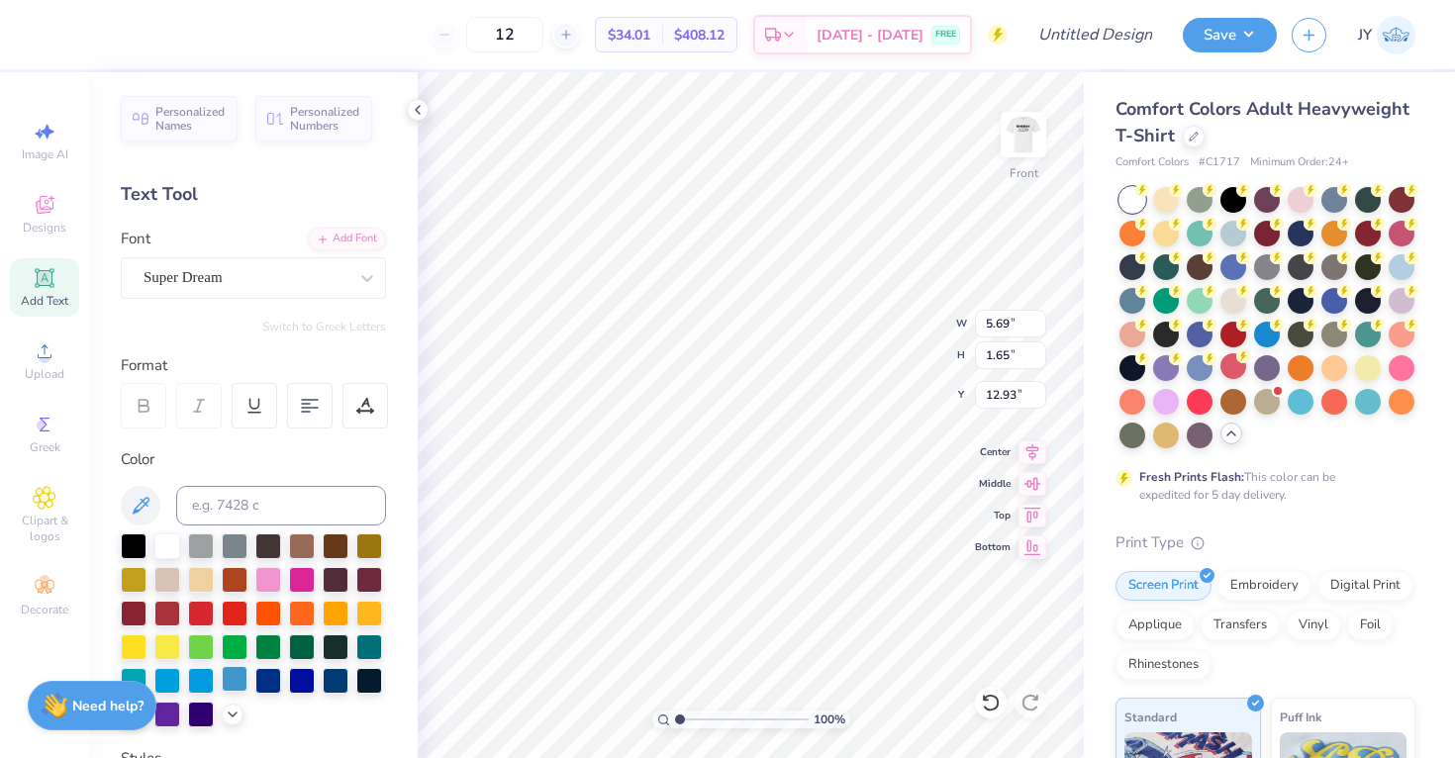
click at [231, 675] on div at bounding box center [235, 679] width 26 height 26
click at [190, 712] on div at bounding box center [201, 713] width 26 height 26
click at [335, 679] on div at bounding box center [336, 679] width 26 height 26
type input "5.53"
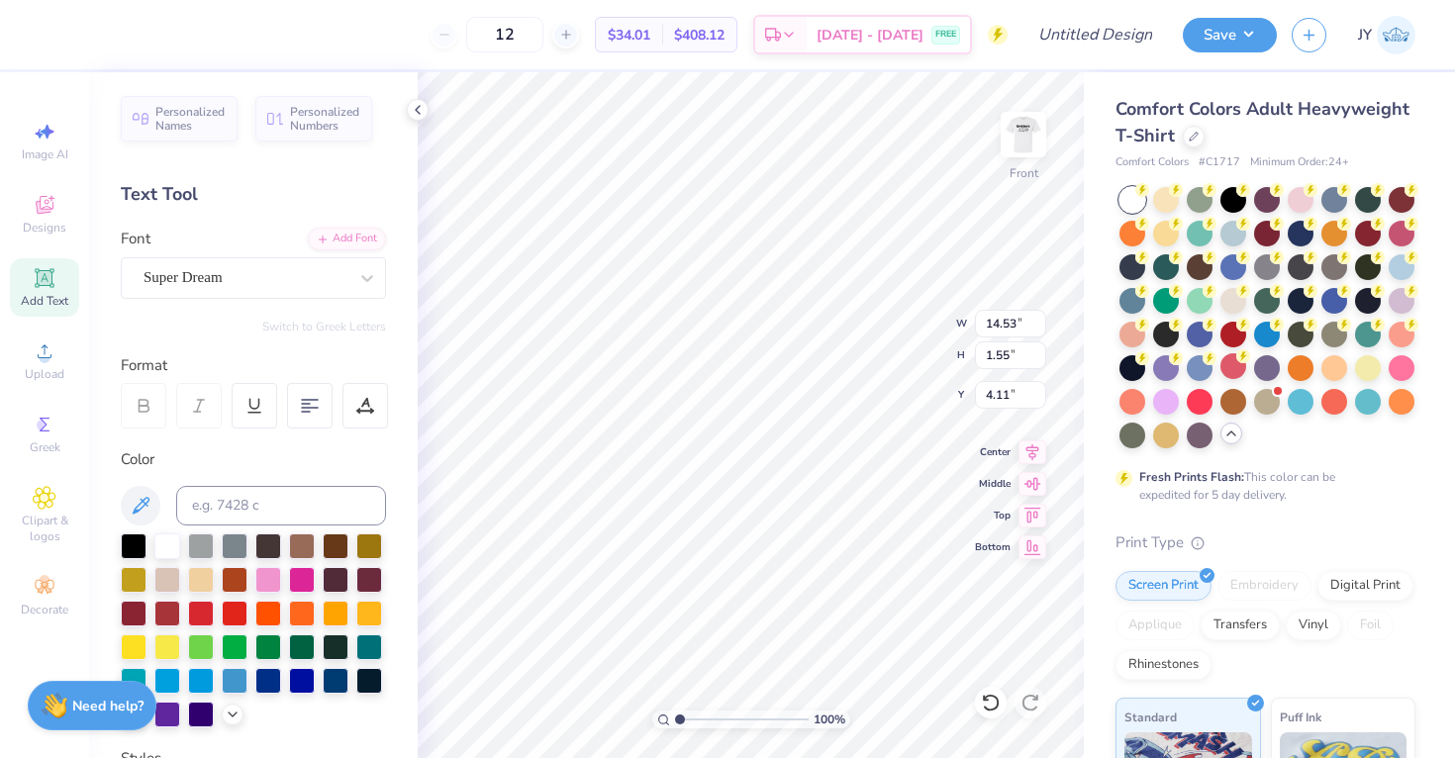
type input "4.11"
type input "4.19"
click at [45, 304] on span "Add Text" at bounding box center [45, 301] width 48 height 16
type input "5.69"
type input "1.65"
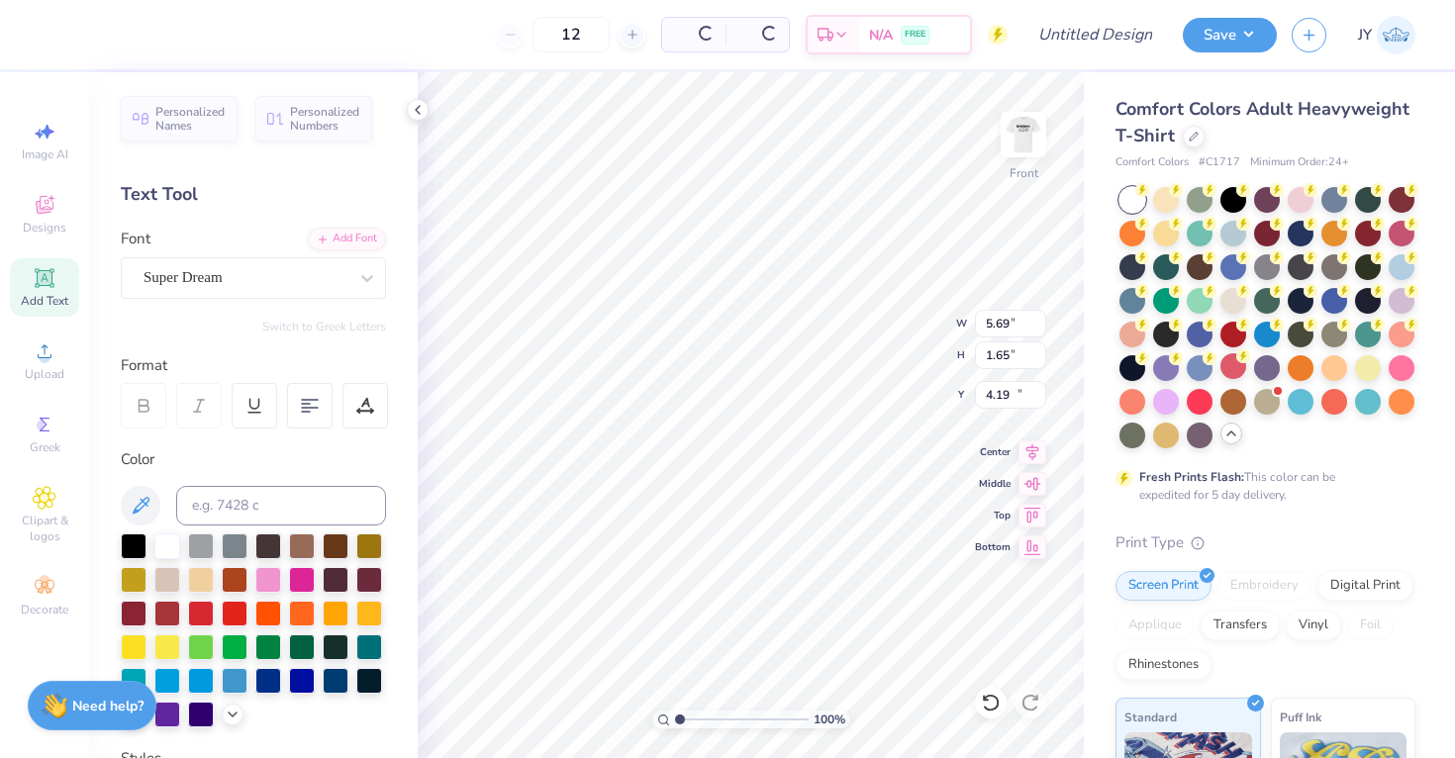
type input "12.93"
type textarea "19-01-2022, New York"
click at [1015, 403] on div "100 % Front W 5.69 5.69 " H 1.65 1.65 " Y 12.93 12.93 " Center Middle Top Bottom" at bounding box center [751, 415] width 666 height 686
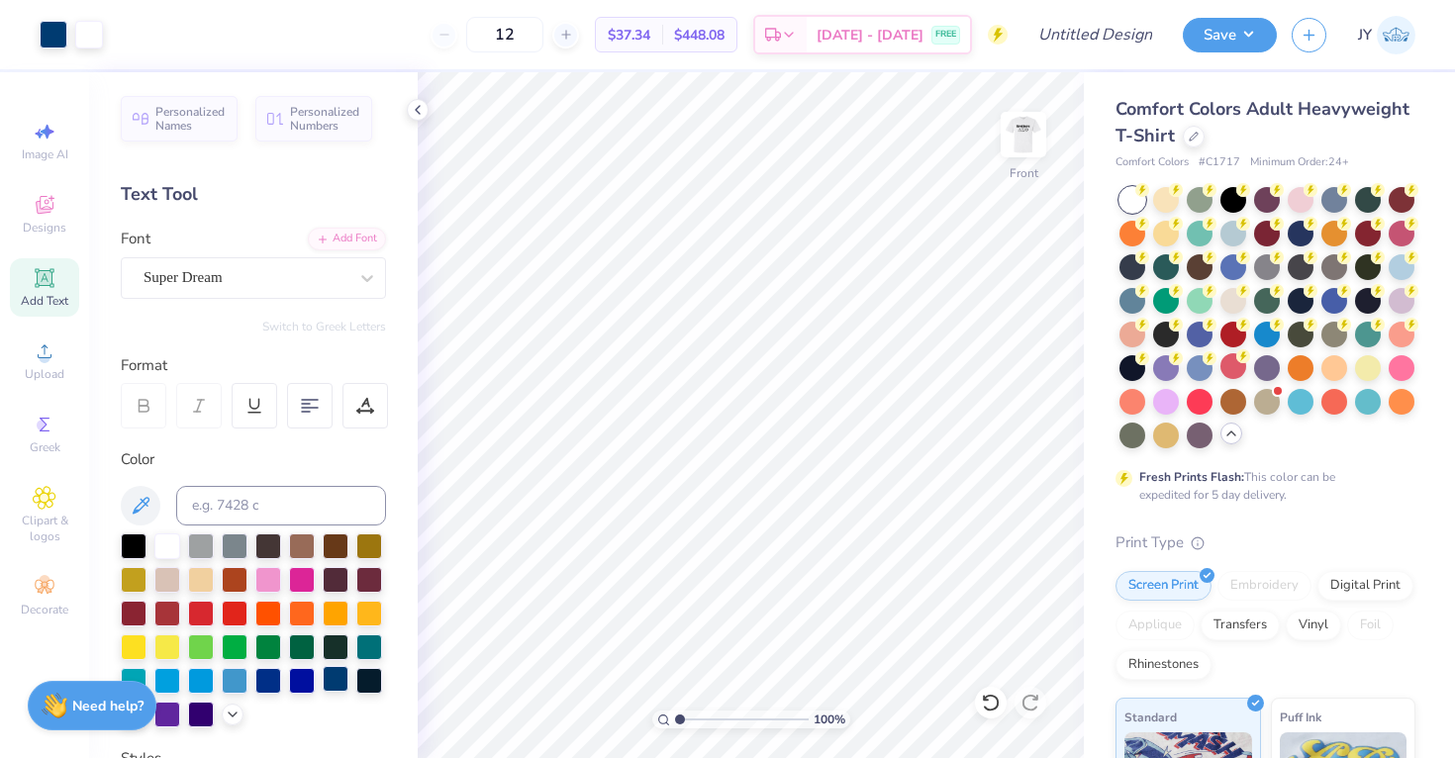
click at [338, 672] on div at bounding box center [336, 679] width 26 height 26
type input "13.30"
type input "1.09"
type input "6.72"
type input "10.62"
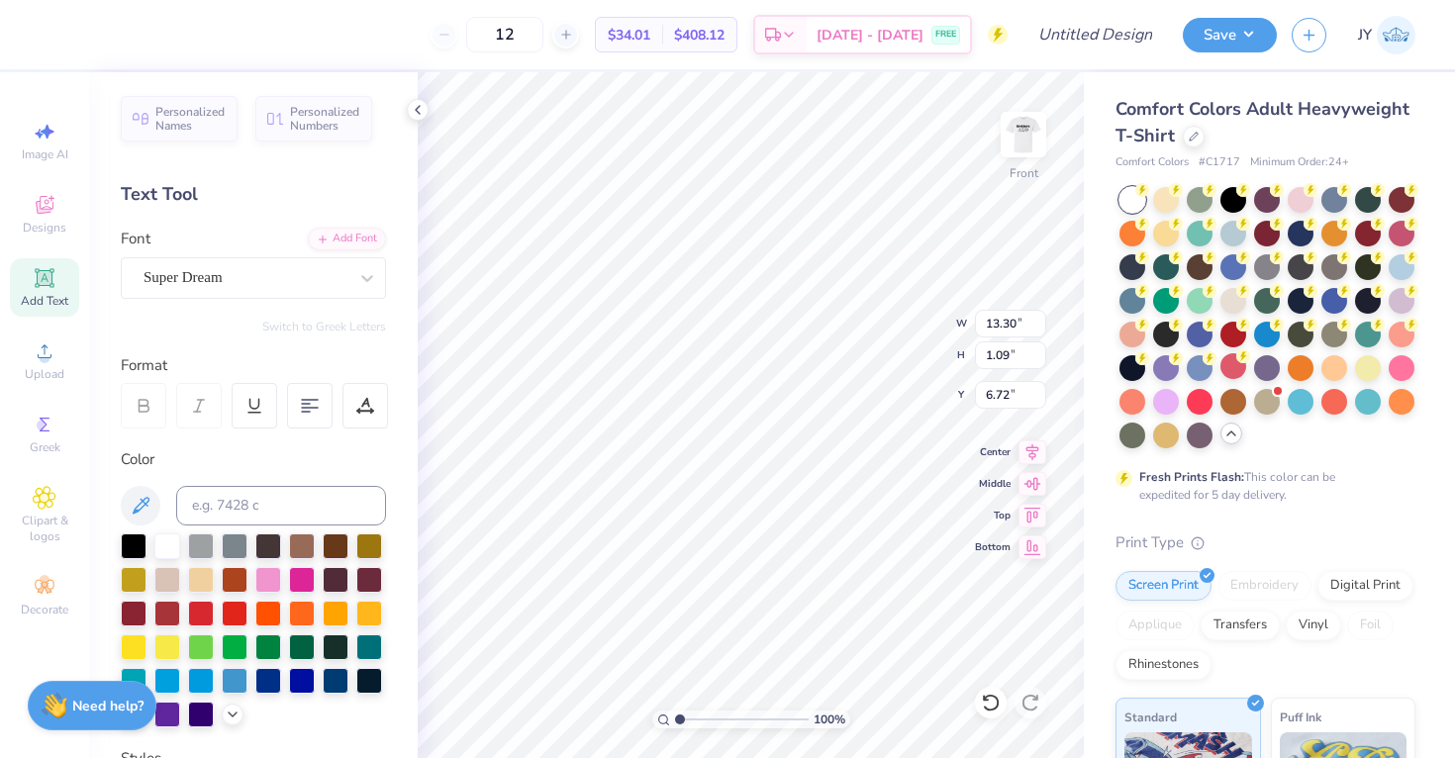
type input "0.87"
type input "6.62"
click at [1008, 149] on img at bounding box center [1023, 134] width 79 height 79
click at [1012, 147] on img at bounding box center [1023, 134] width 79 height 79
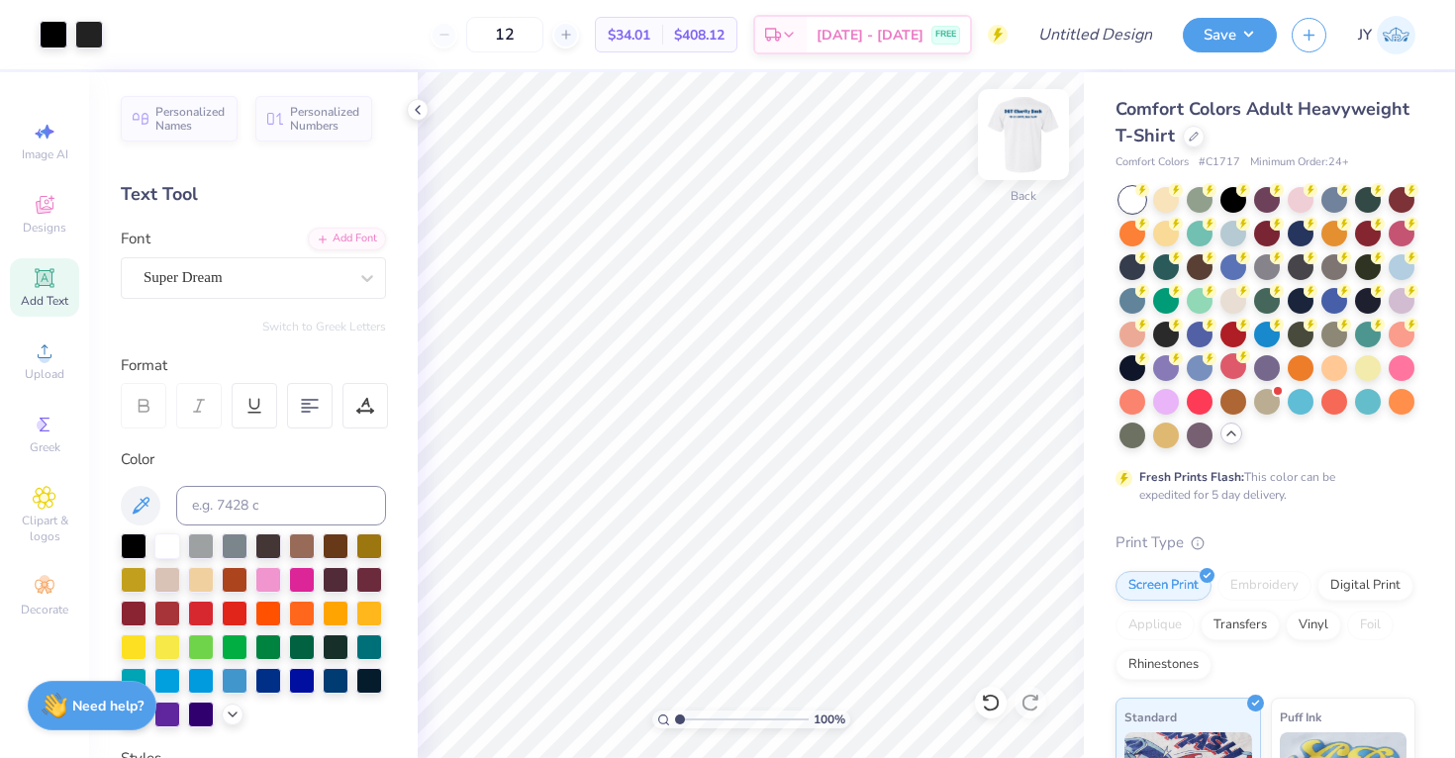
click at [1027, 138] on img at bounding box center [1023, 134] width 79 height 79
click at [1199, 34] on button "Save" at bounding box center [1230, 32] width 94 height 35
click at [69, 38] on div "Art colors 12 $34.01 Per Item $408.12 Total Est. Delivery Sep 6 - 9 FREE Design…" at bounding box center [727, 34] width 1455 height 69
click at [44, 34] on div at bounding box center [54, 33] width 28 height 28
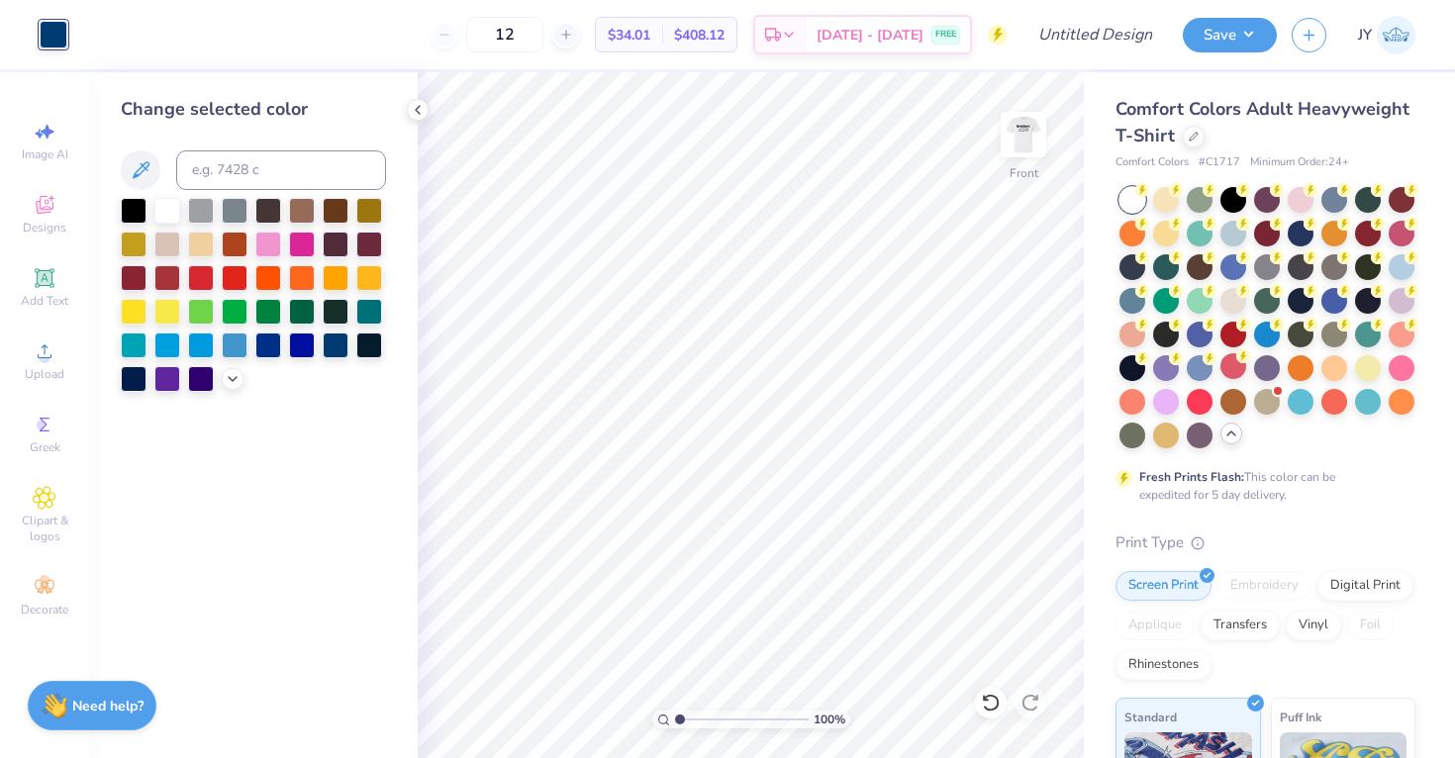
click at [1415, 37] on img at bounding box center [1396, 35] width 39 height 39
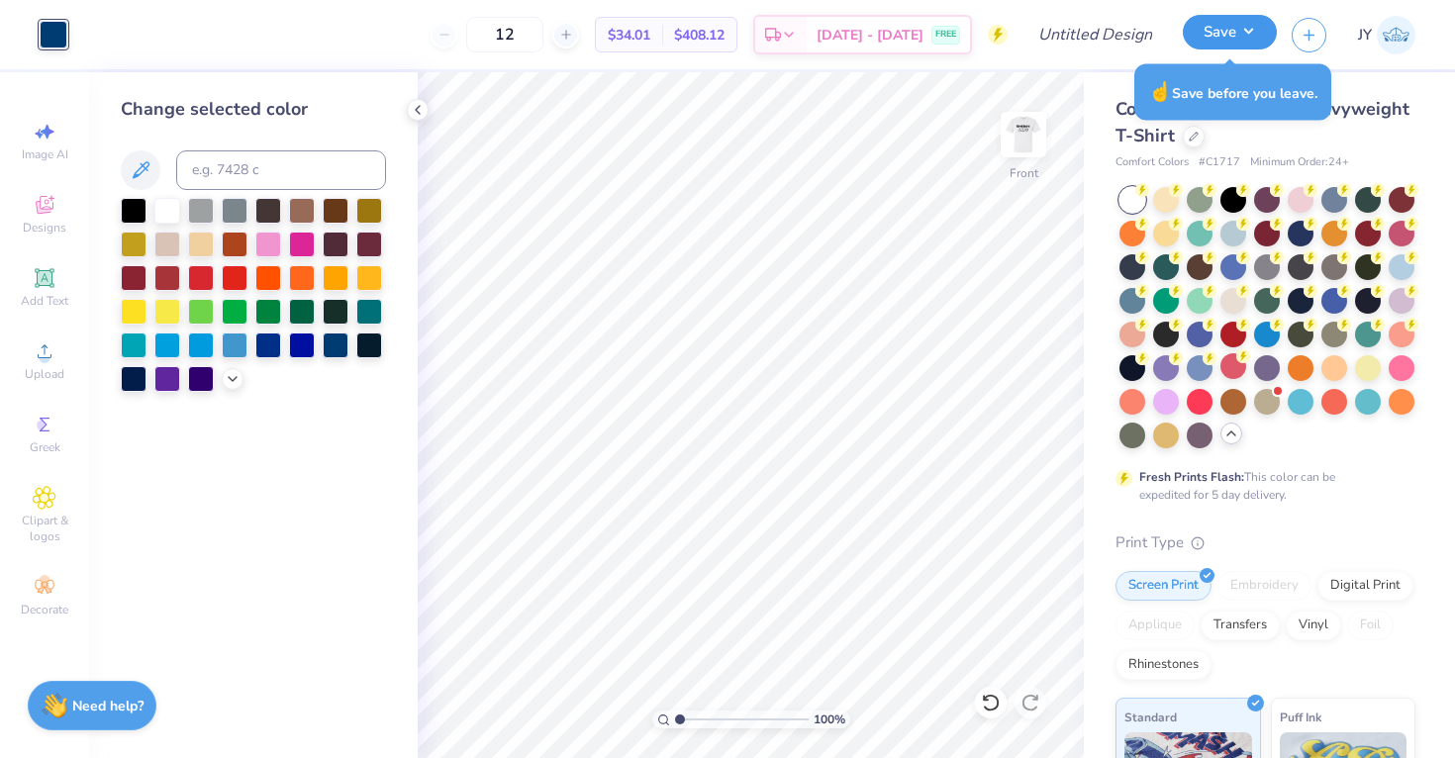
click at [1230, 41] on button "Save" at bounding box center [1230, 32] width 94 height 35
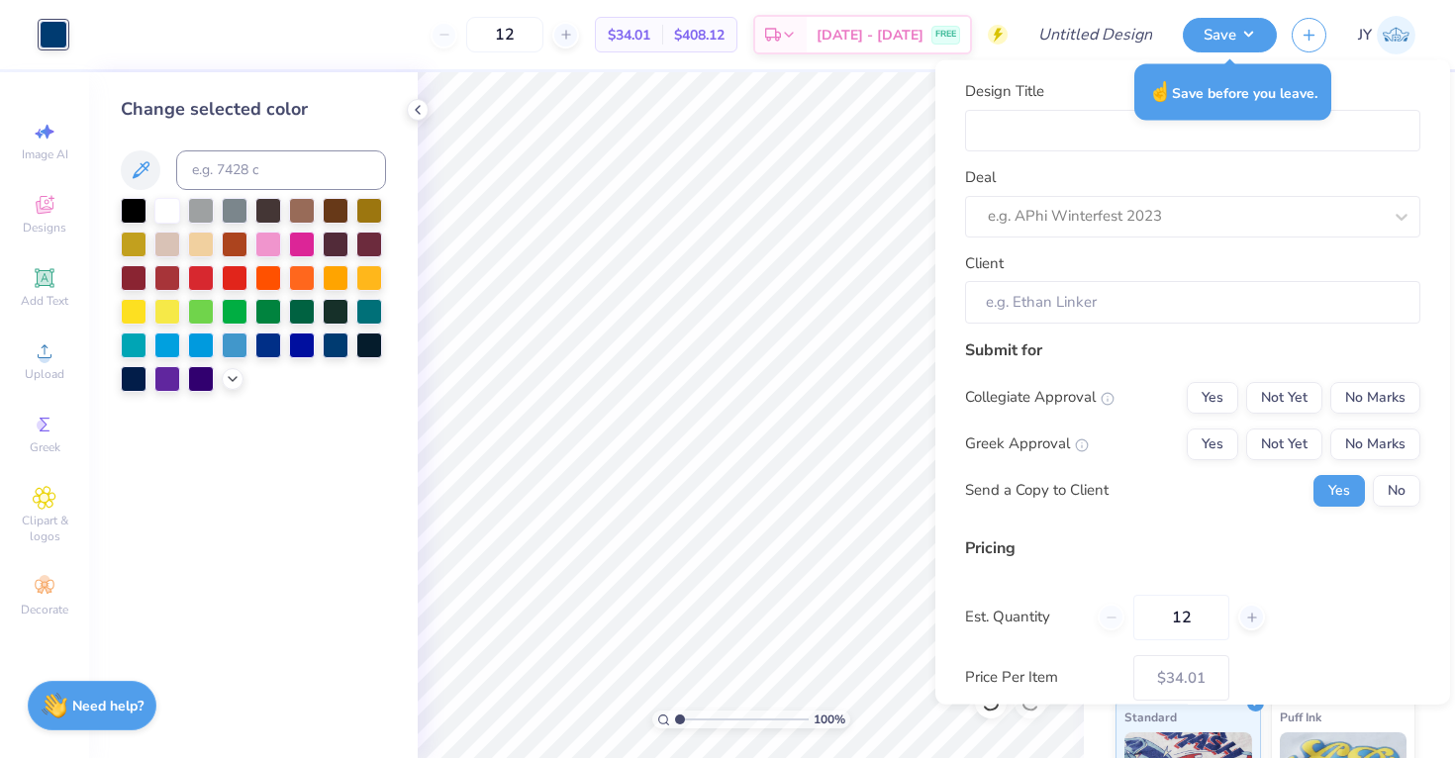
scroll to position [110, 0]
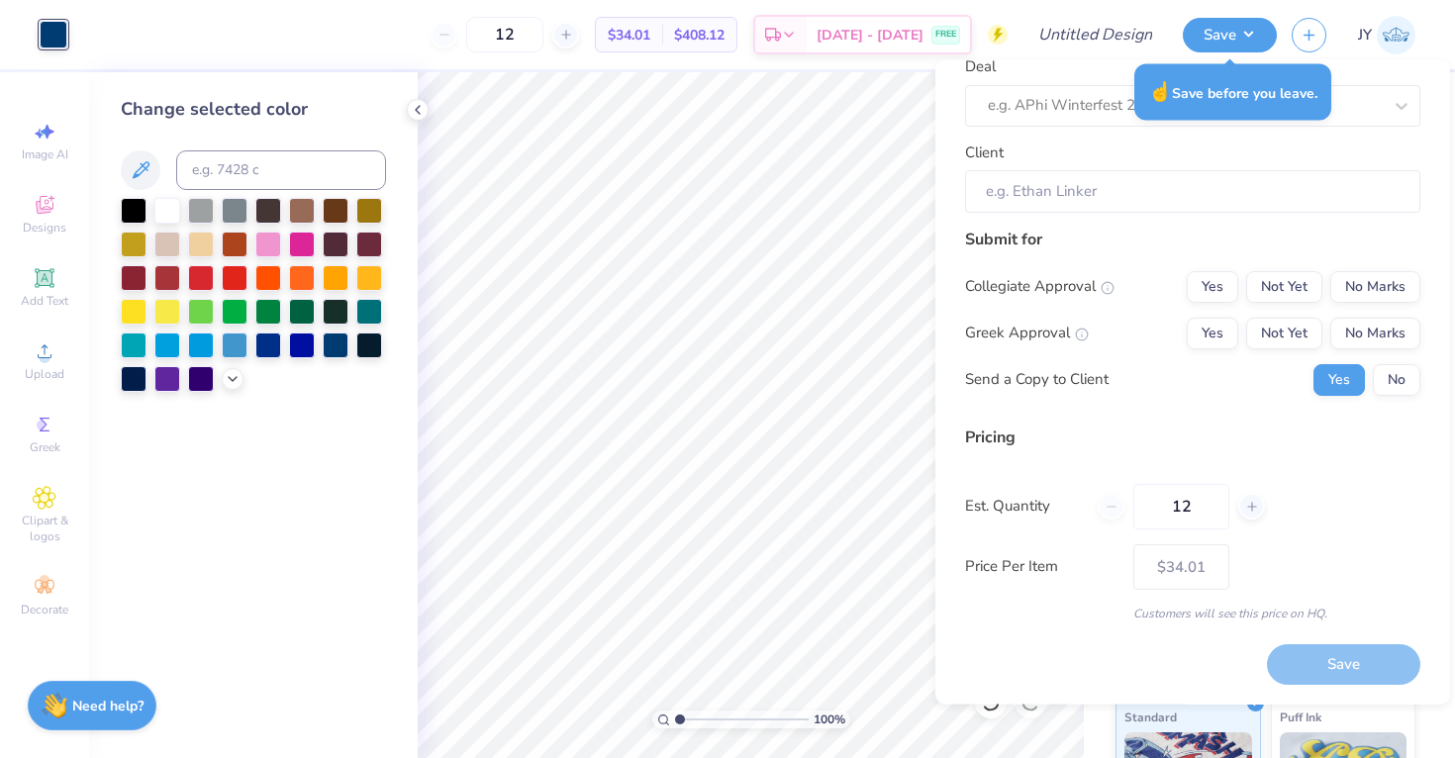
click at [1257, 665] on div "Design Title Deal e.g. APhi Winterfest 2023 Client Submit for Collegiate Approv…" at bounding box center [1192, 328] width 455 height 716
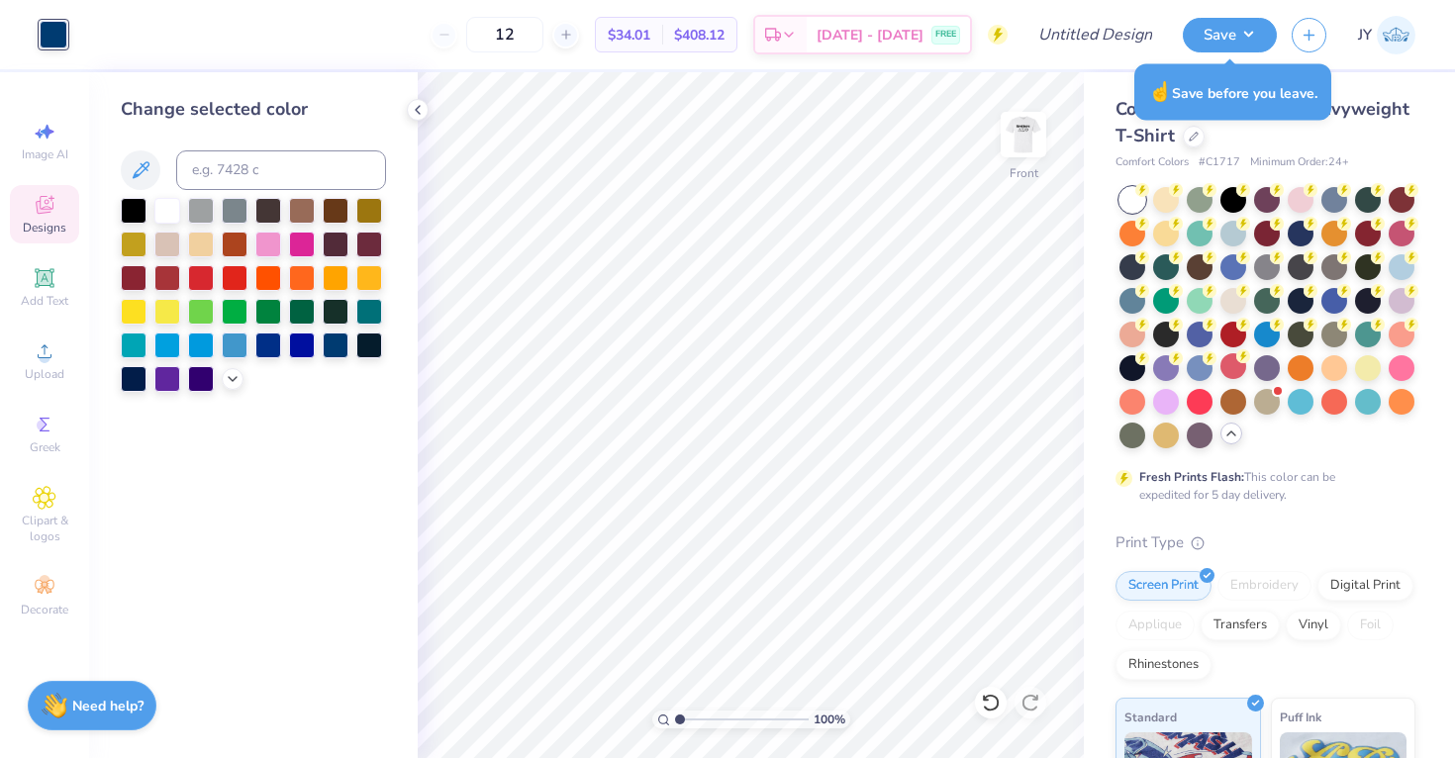
click at [41, 229] on span "Designs" at bounding box center [45, 228] width 44 height 16
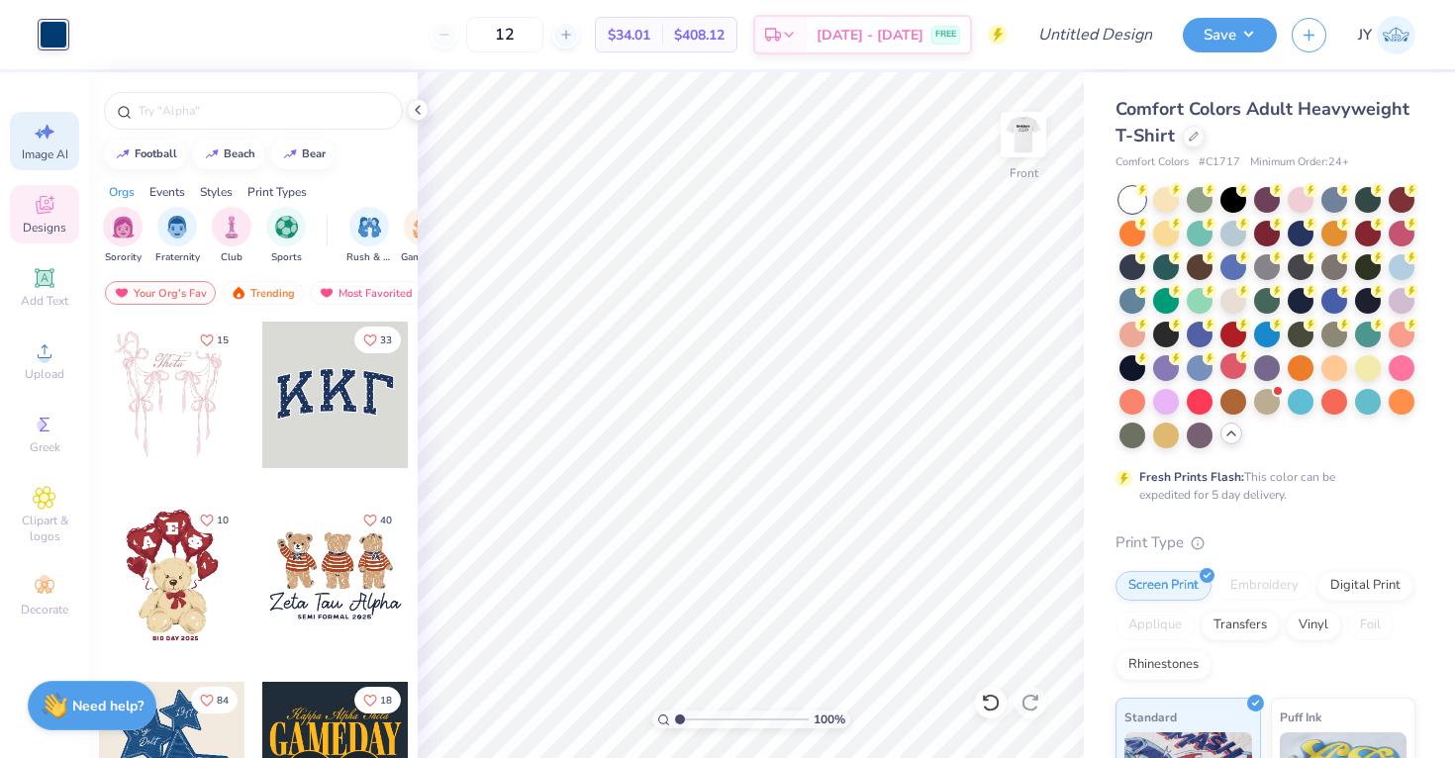
click at [47, 154] on span "Image AI" at bounding box center [45, 155] width 47 height 16
select select "4"
